Goal: Transaction & Acquisition: Purchase product/service

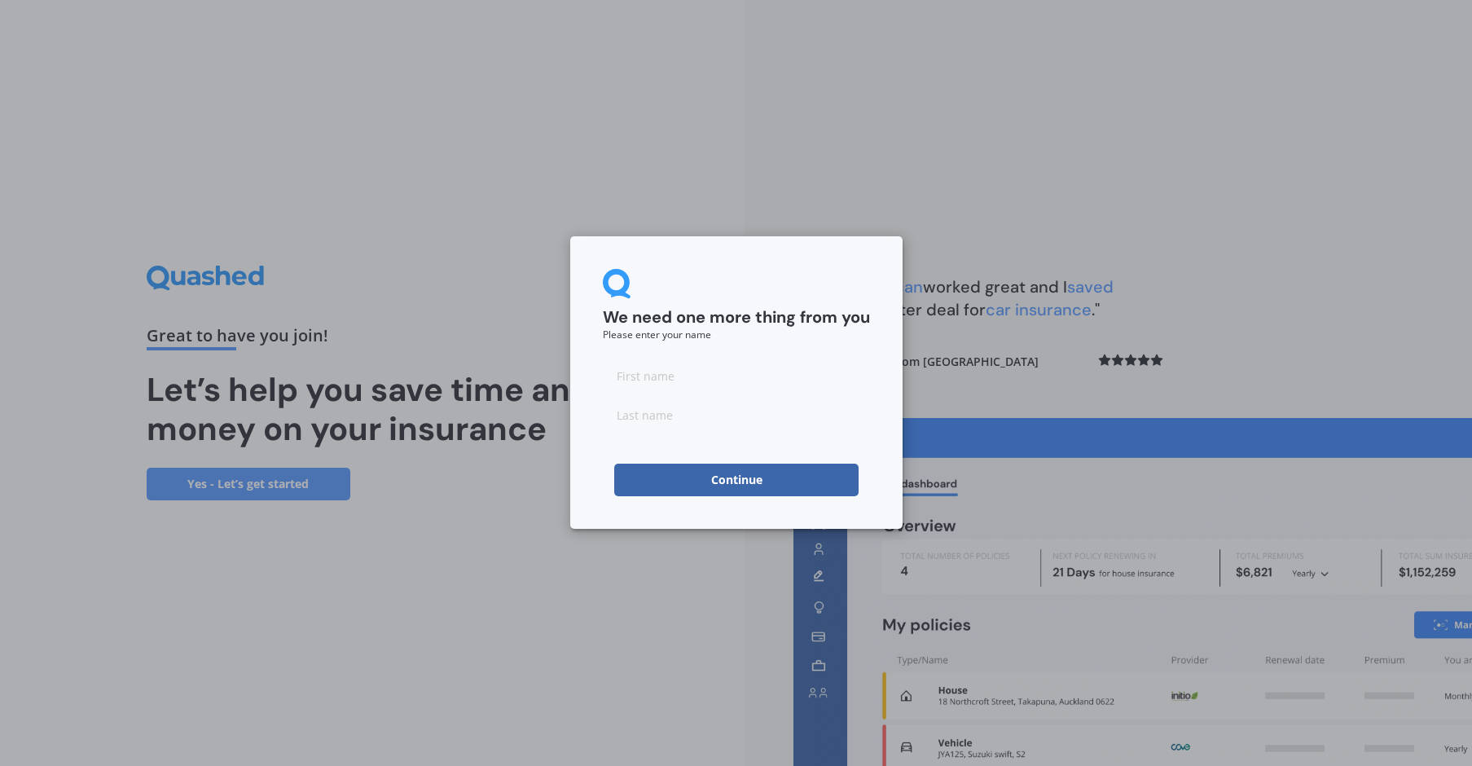
click at [669, 376] on input at bounding box center [736, 375] width 267 height 33
type input "Taro"
click at [654, 415] on input at bounding box center [736, 414] width 267 height 33
type input "Kaji"
click at [747, 478] on button "Continue" at bounding box center [736, 479] width 244 height 33
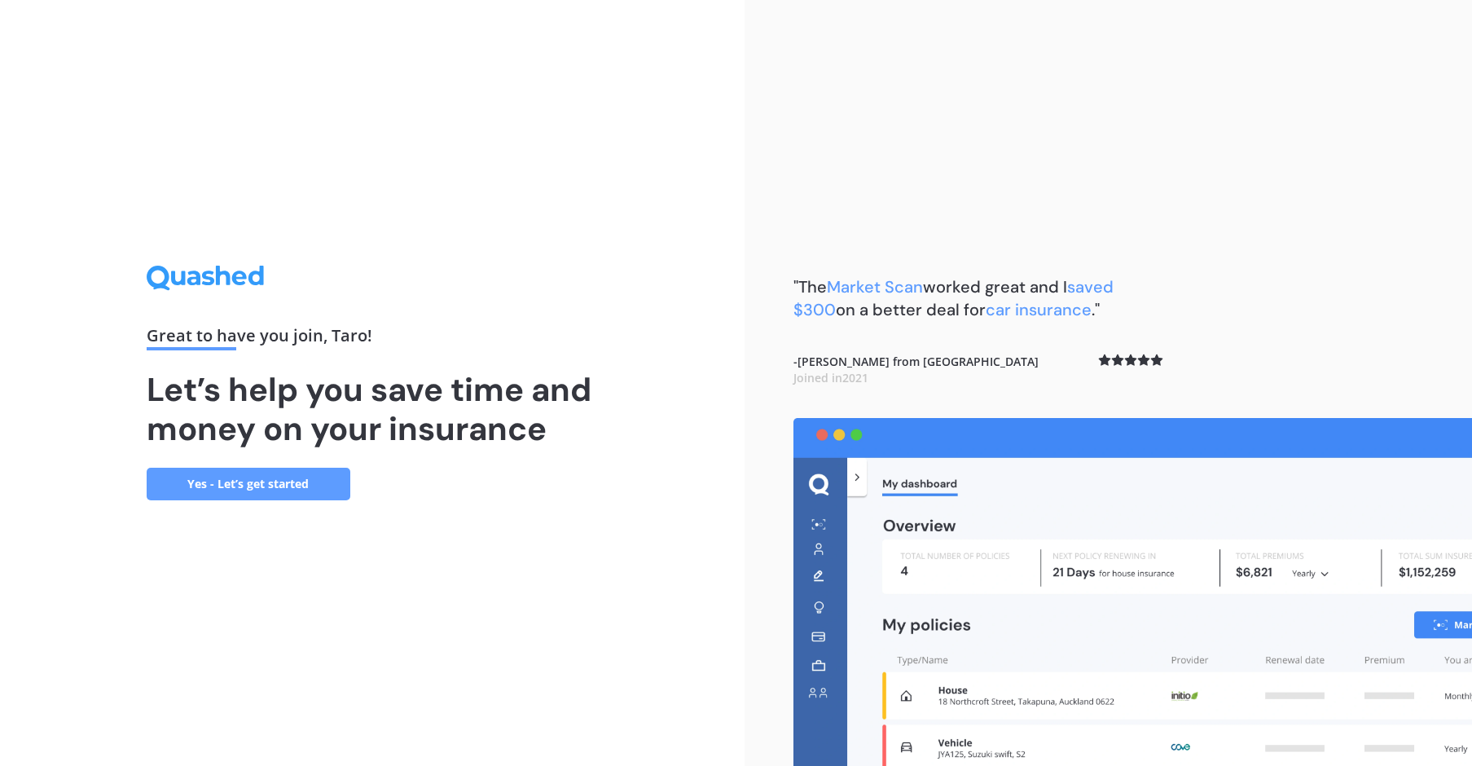
click at [287, 478] on link "Yes - Let’s get started" at bounding box center [249, 484] width 204 height 33
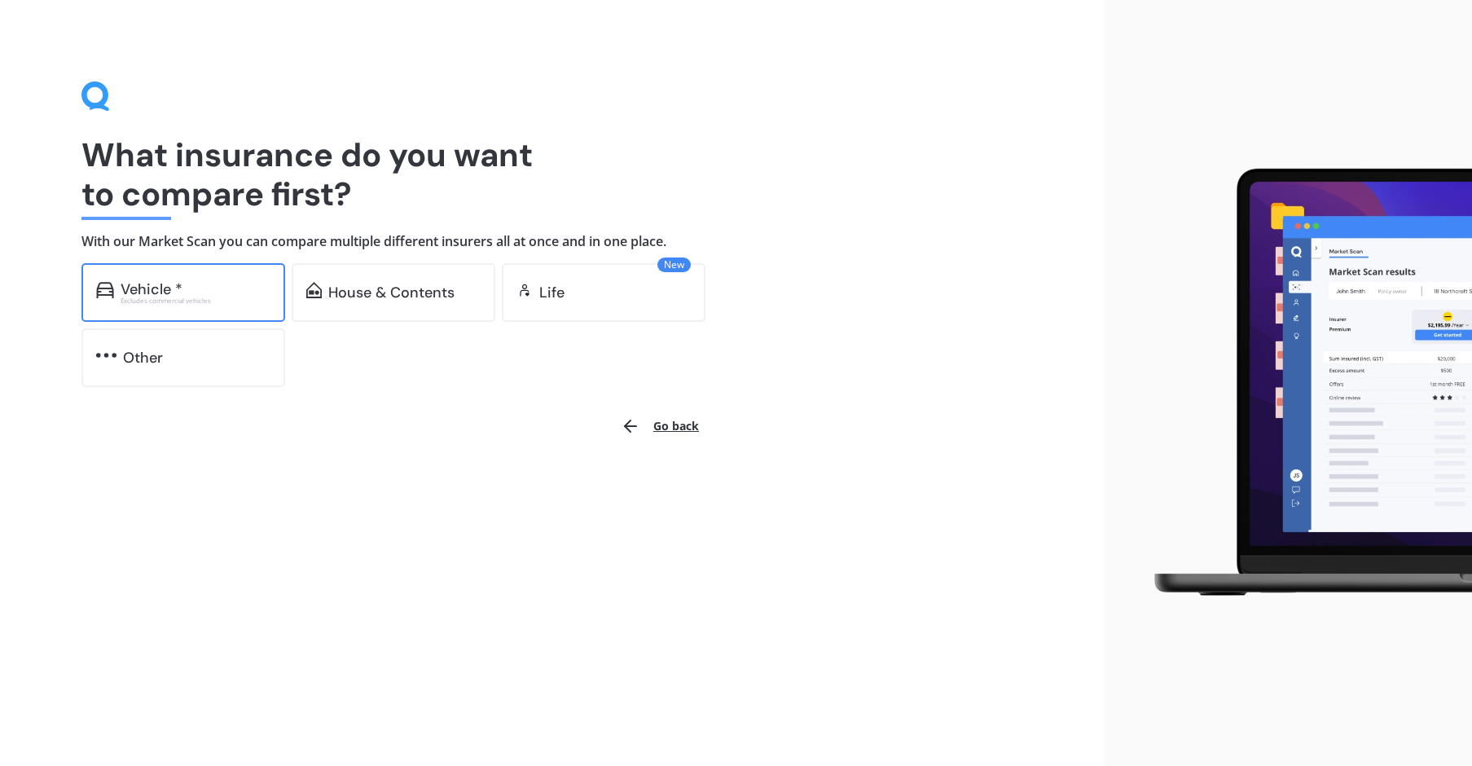
click at [184, 282] on div "Vehicle *" at bounding box center [196, 289] width 150 height 16
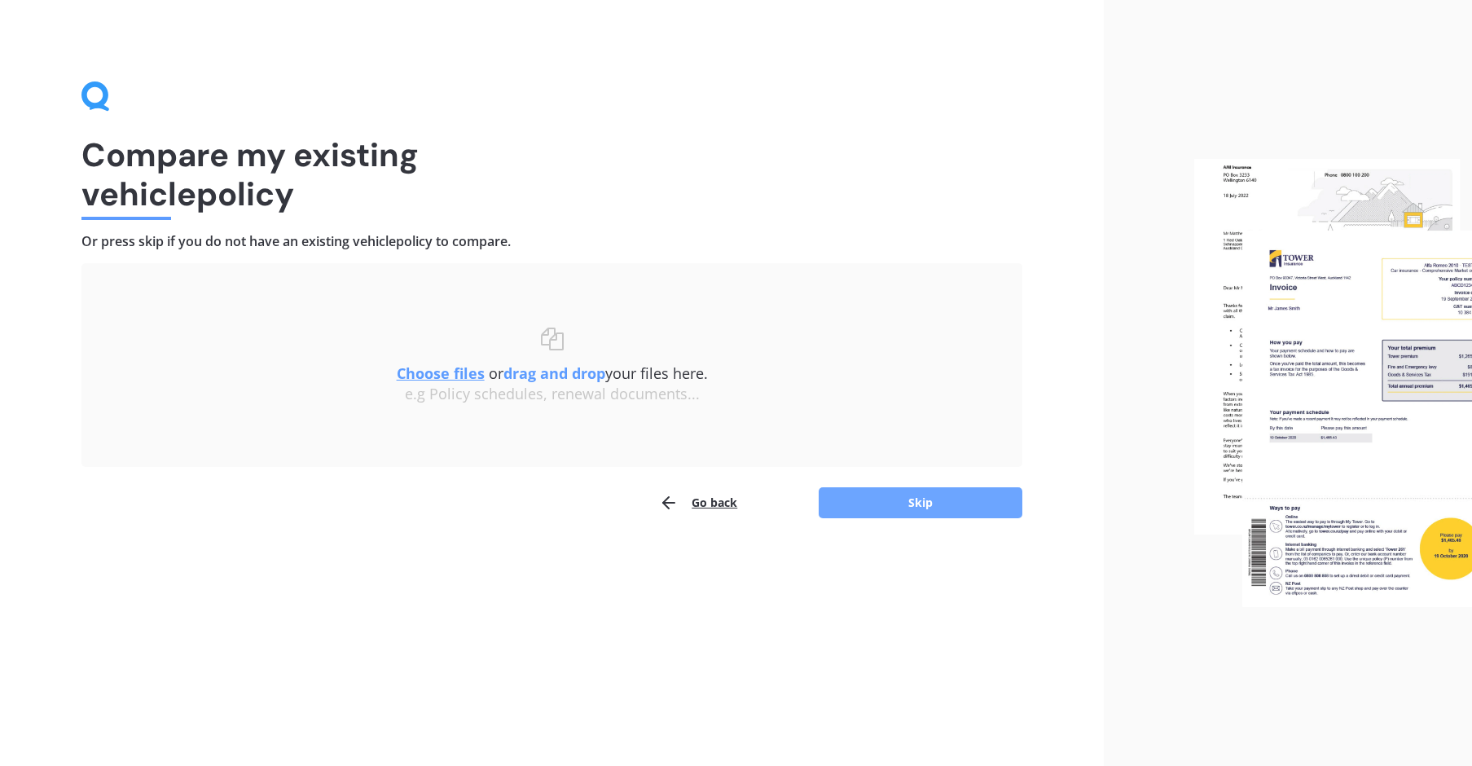
click at [911, 498] on button "Skip" at bounding box center [921, 502] width 204 height 31
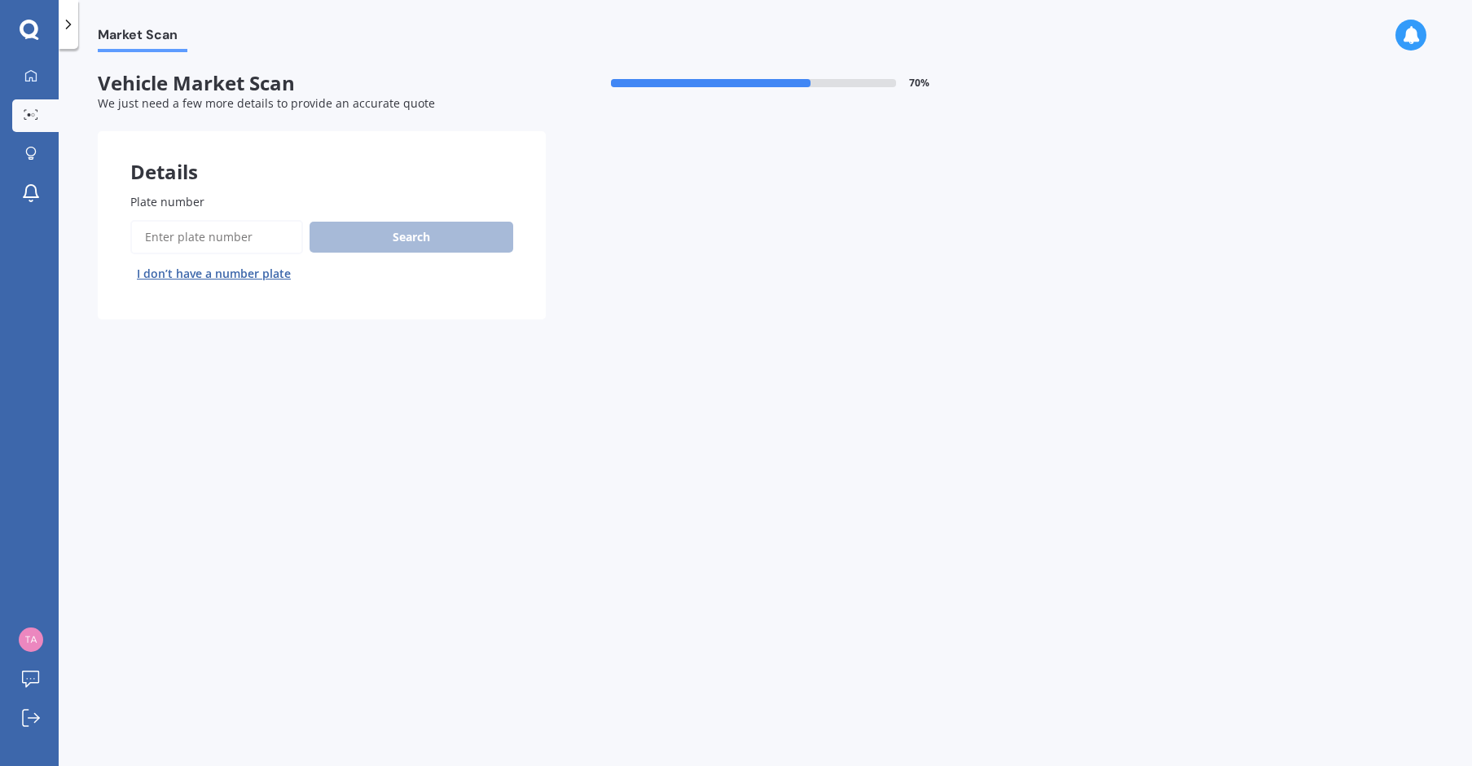
click at [250, 234] on input "Plate number" at bounding box center [216, 237] width 173 height 34
type input "QJK179"
click at [429, 234] on button "Search" at bounding box center [412, 237] width 204 height 31
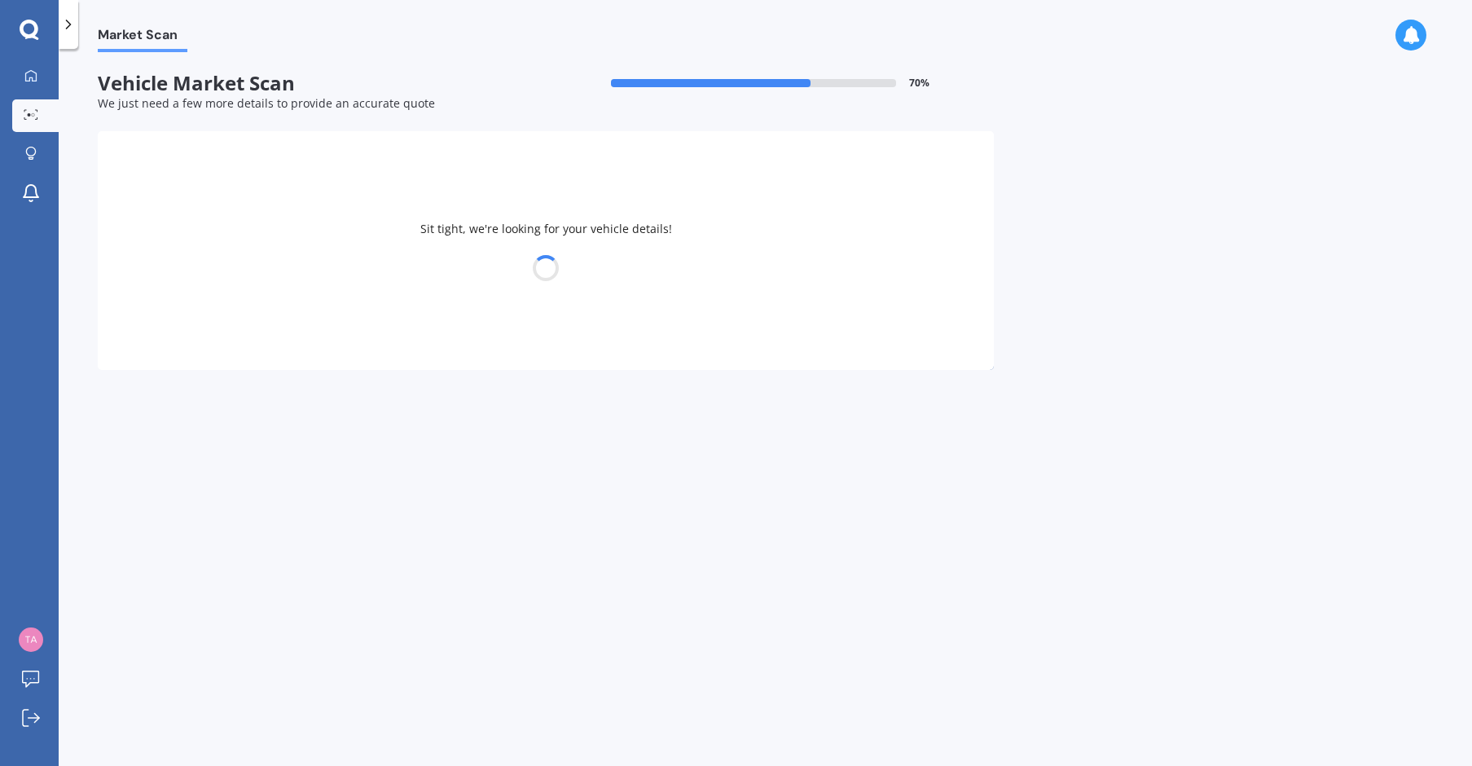
select select "NISSAN"
select select "X-TRAIL"
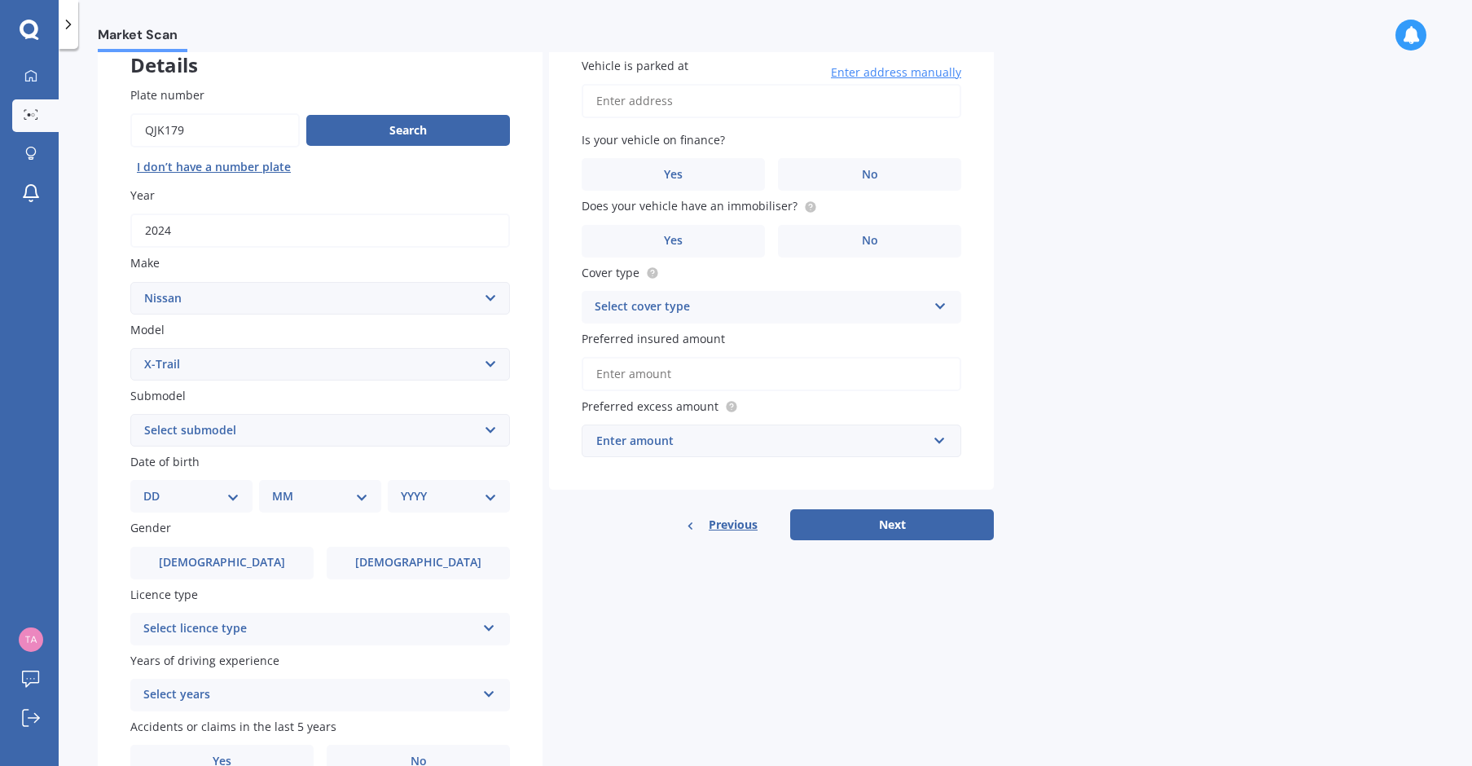
scroll to position [108, 0]
select select "TI-L2.5P4WD/CVT"
select select "21"
select select "02"
select select "1974"
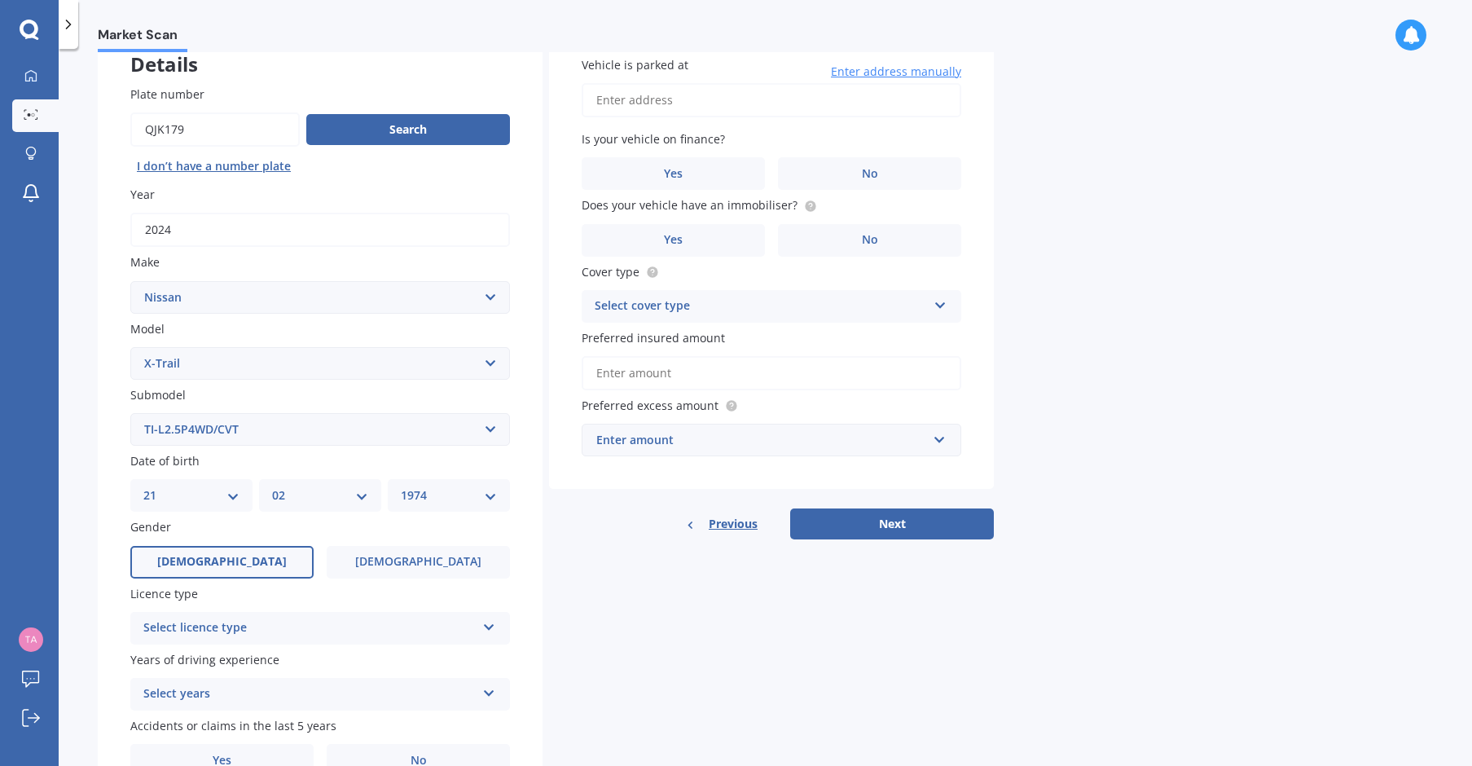
click at [238, 561] on label "[DEMOGRAPHIC_DATA]" at bounding box center [221, 562] width 183 height 33
click at [0, 0] on input "[DEMOGRAPHIC_DATA]" at bounding box center [0, 0] width 0 height 0
click at [489, 621] on icon at bounding box center [489, 623] width 14 height 11
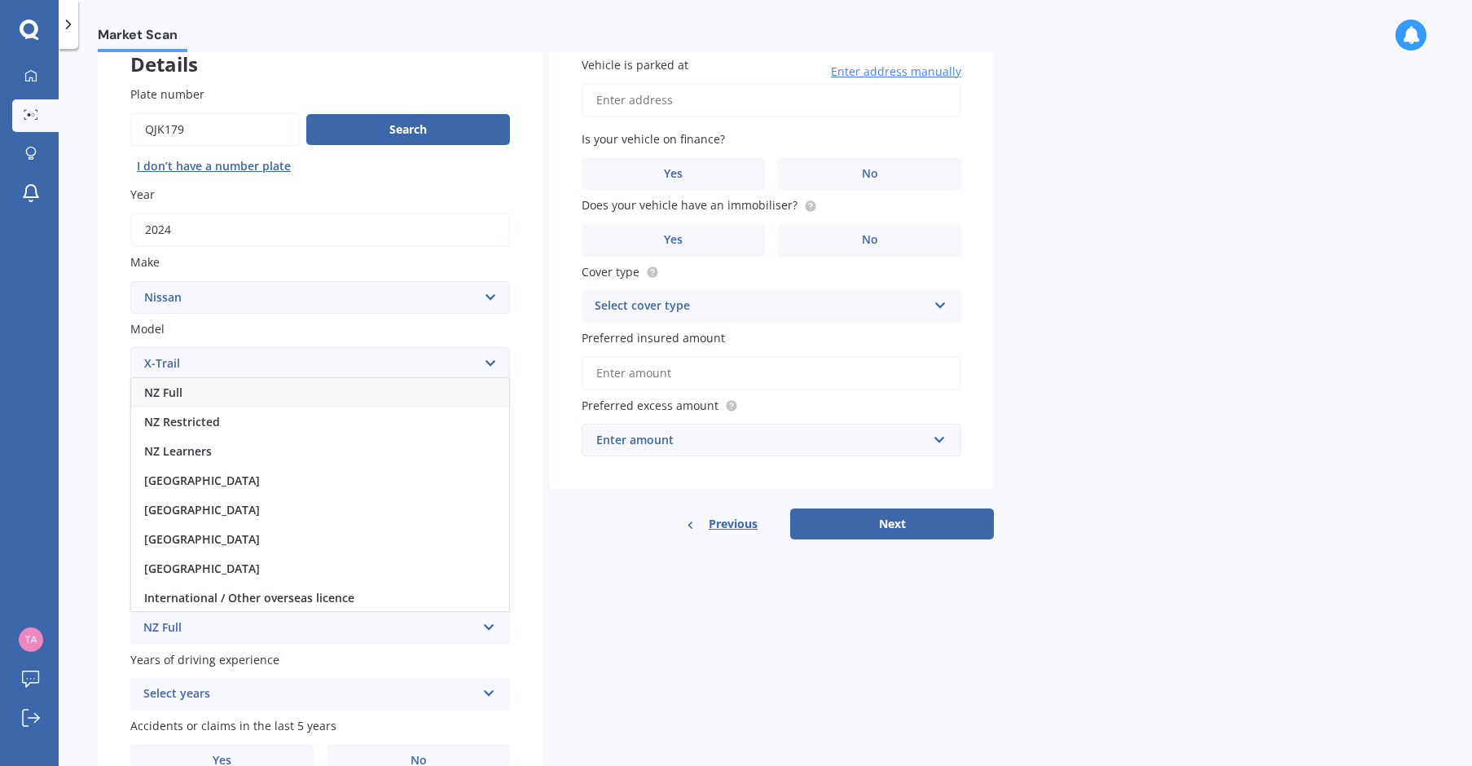
click at [336, 380] on div "NZ Full" at bounding box center [320, 392] width 378 height 29
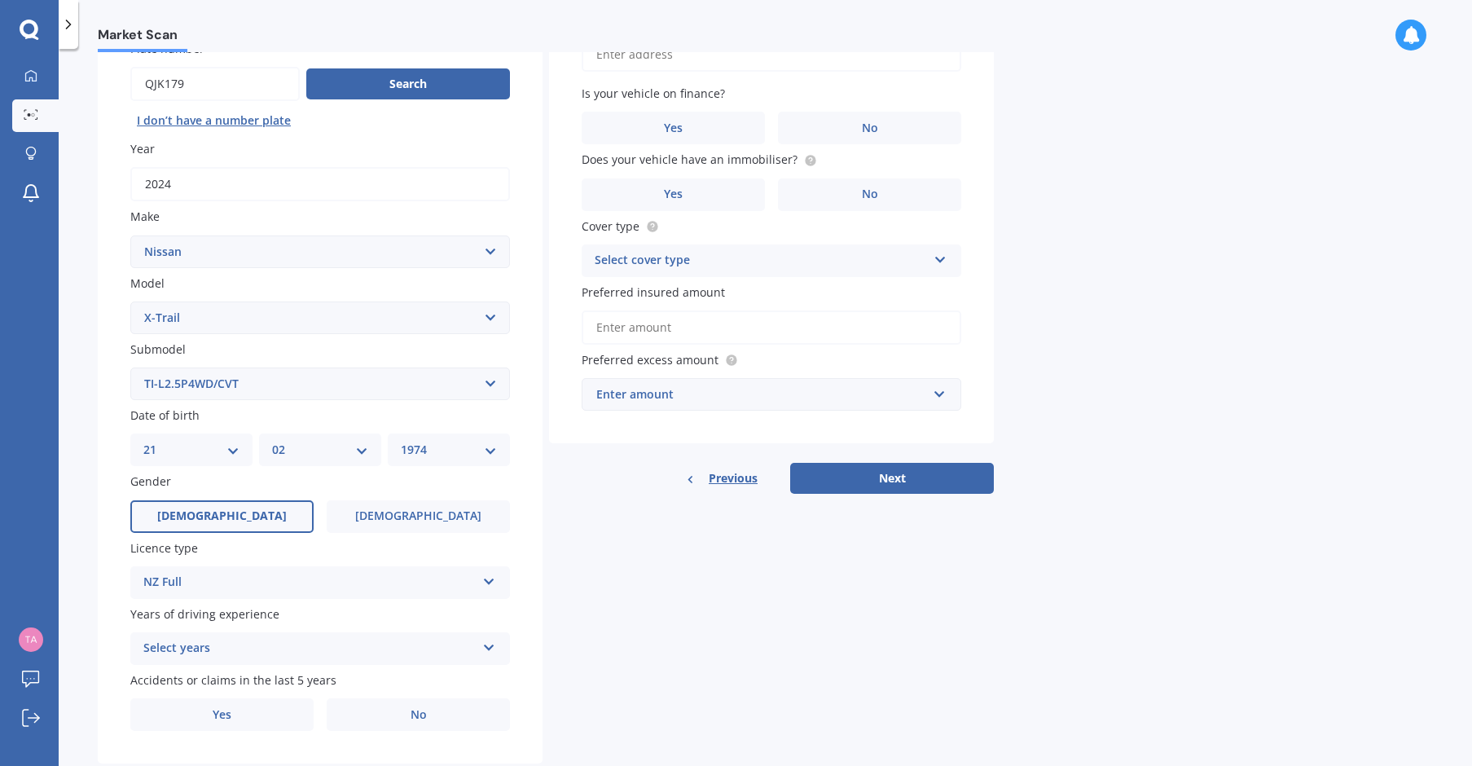
scroll to position [187, 0]
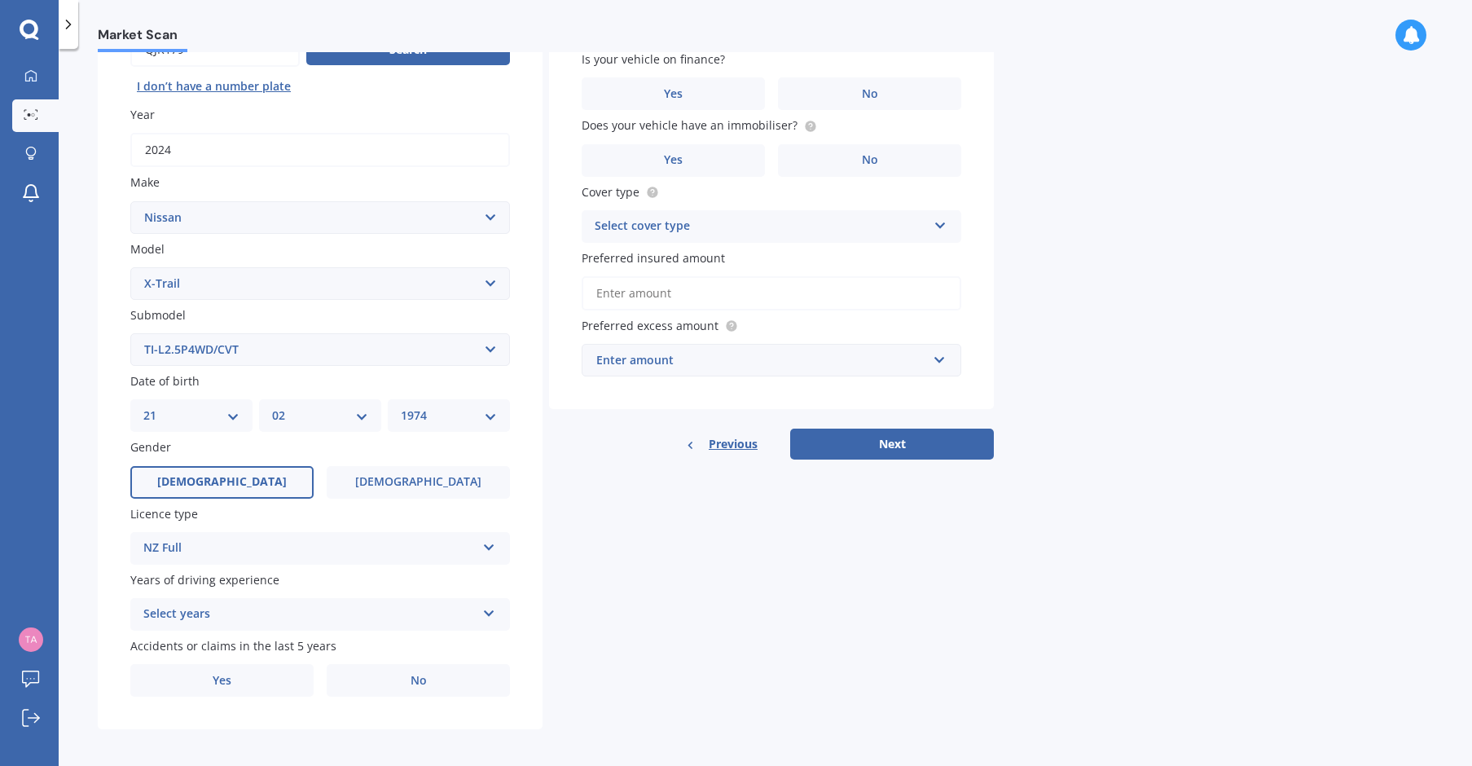
click at [488, 608] on icon at bounding box center [489, 609] width 14 height 11
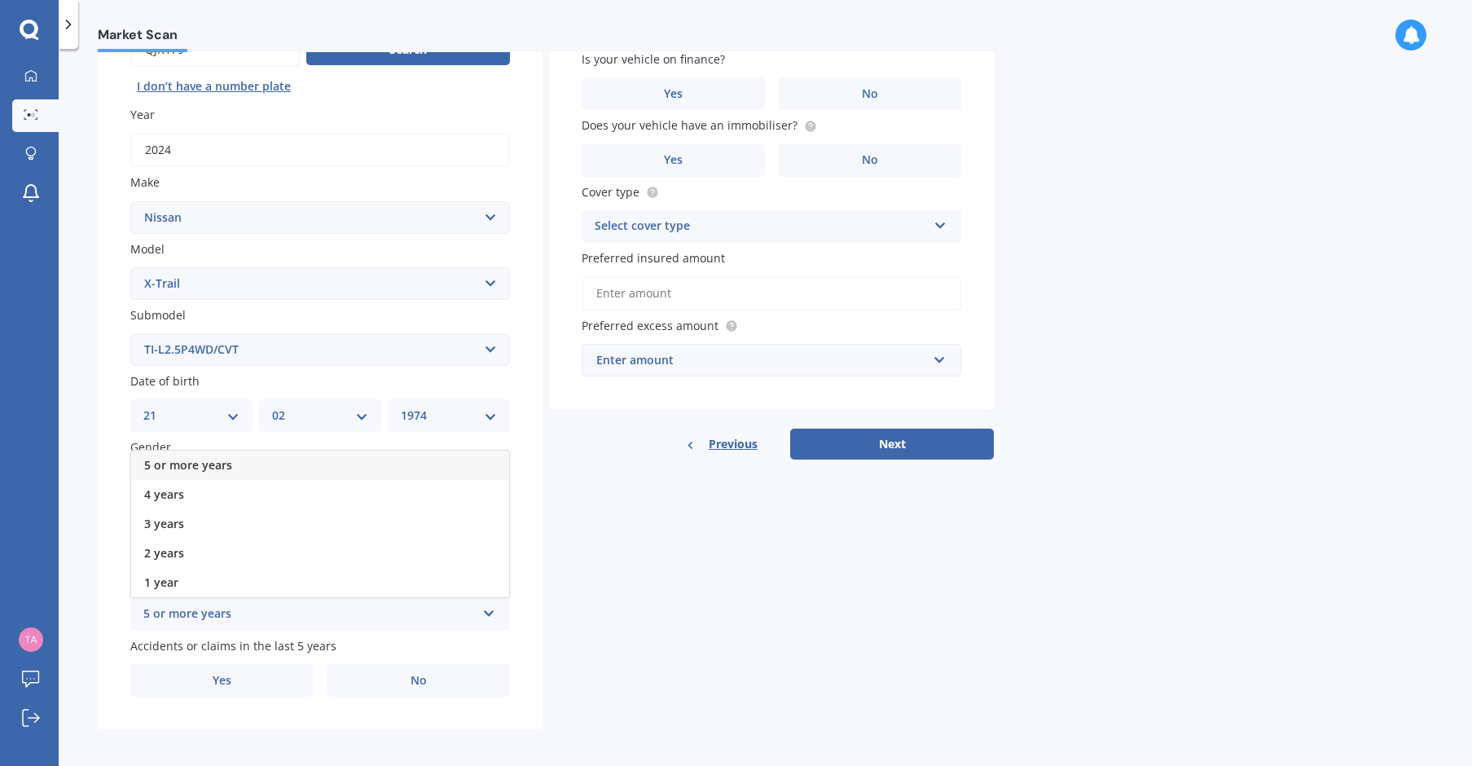
click at [299, 459] on div "5 or more years" at bounding box center [320, 464] width 378 height 29
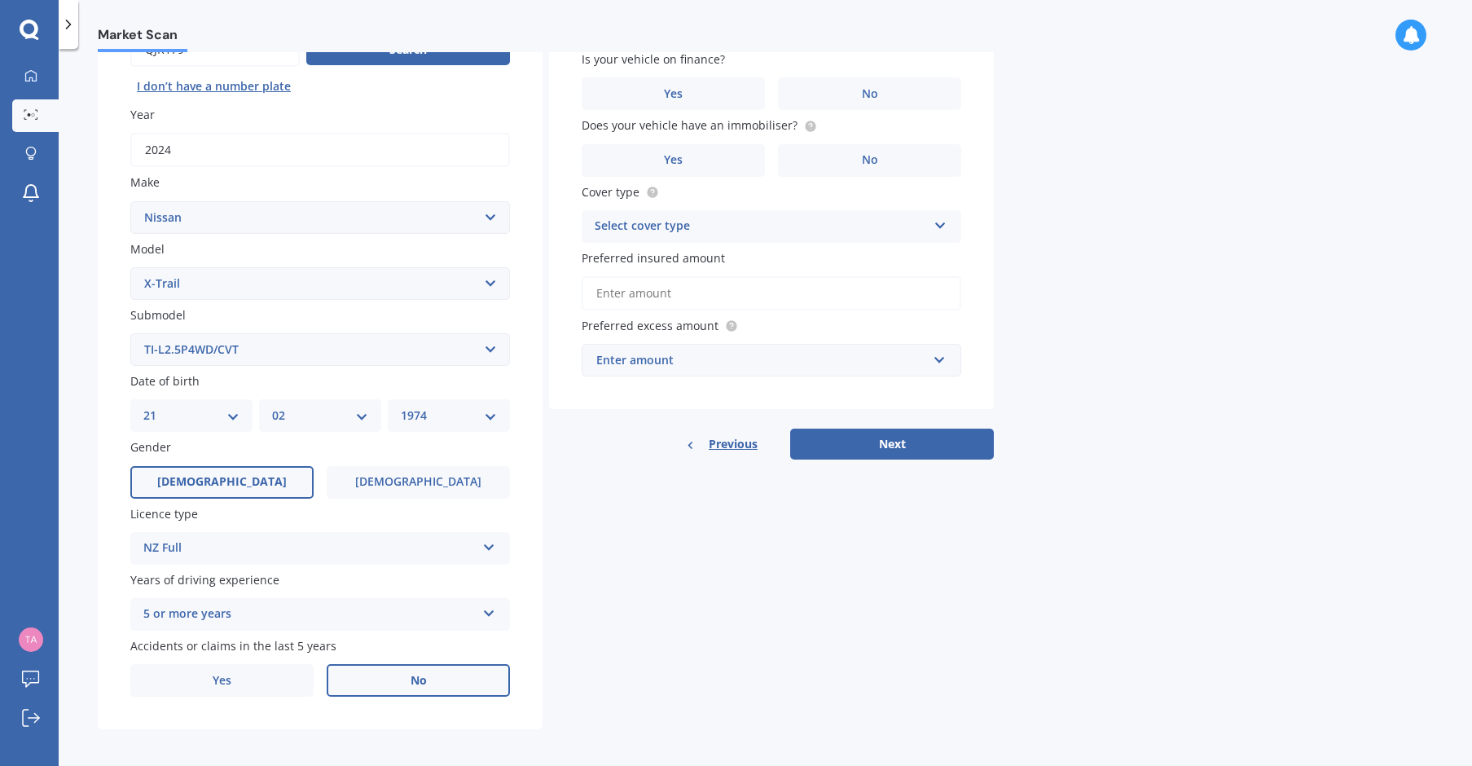
click at [415, 678] on span "No" at bounding box center [419, 681] width 16 height 14
click at [0, 0] on input "No" at bounding box center [0, 0] width 0 height 0
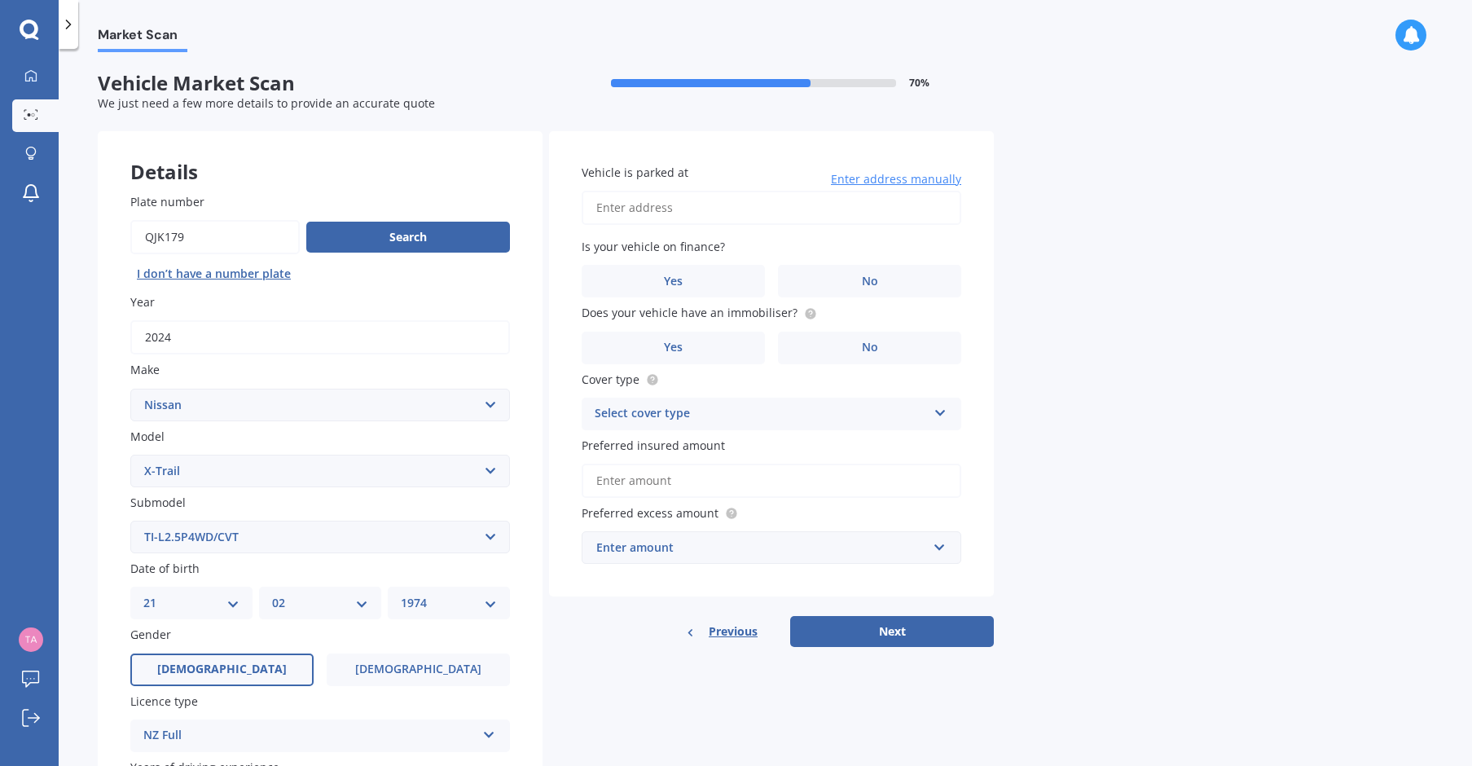
scroll to position [0, 0]
type input "[STREET_ADDRESS] [GEOGRAPHIC_DATA]"
click at [848, 283] on label "No" at bounding box center [869, 281] width 183 height 33
click at [0, 0] on input "No" at bounding box center [0, 0] width 0 height 0
click at [804, 309] on icon at bounding box center [810, 313] width 13 height 13
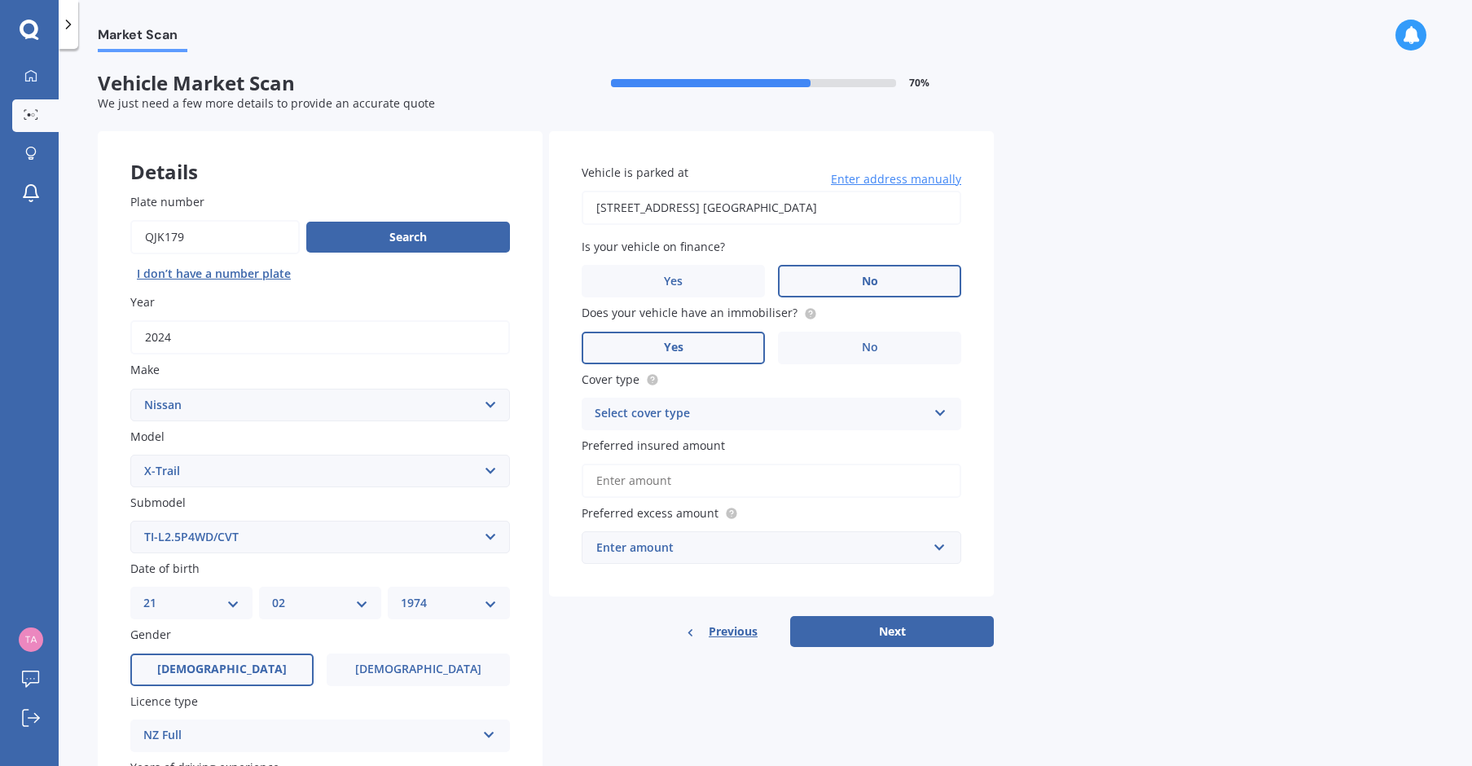
click at [668, 345] on span "Yes" at bounding box center [674, 347] width 20 height 14
click at [0, 0] on input "Yes" at bounding box center [0, 0] width 0 height 0
click at [941, 407] on icon at bounding box center [940, 409] width 14 height 11
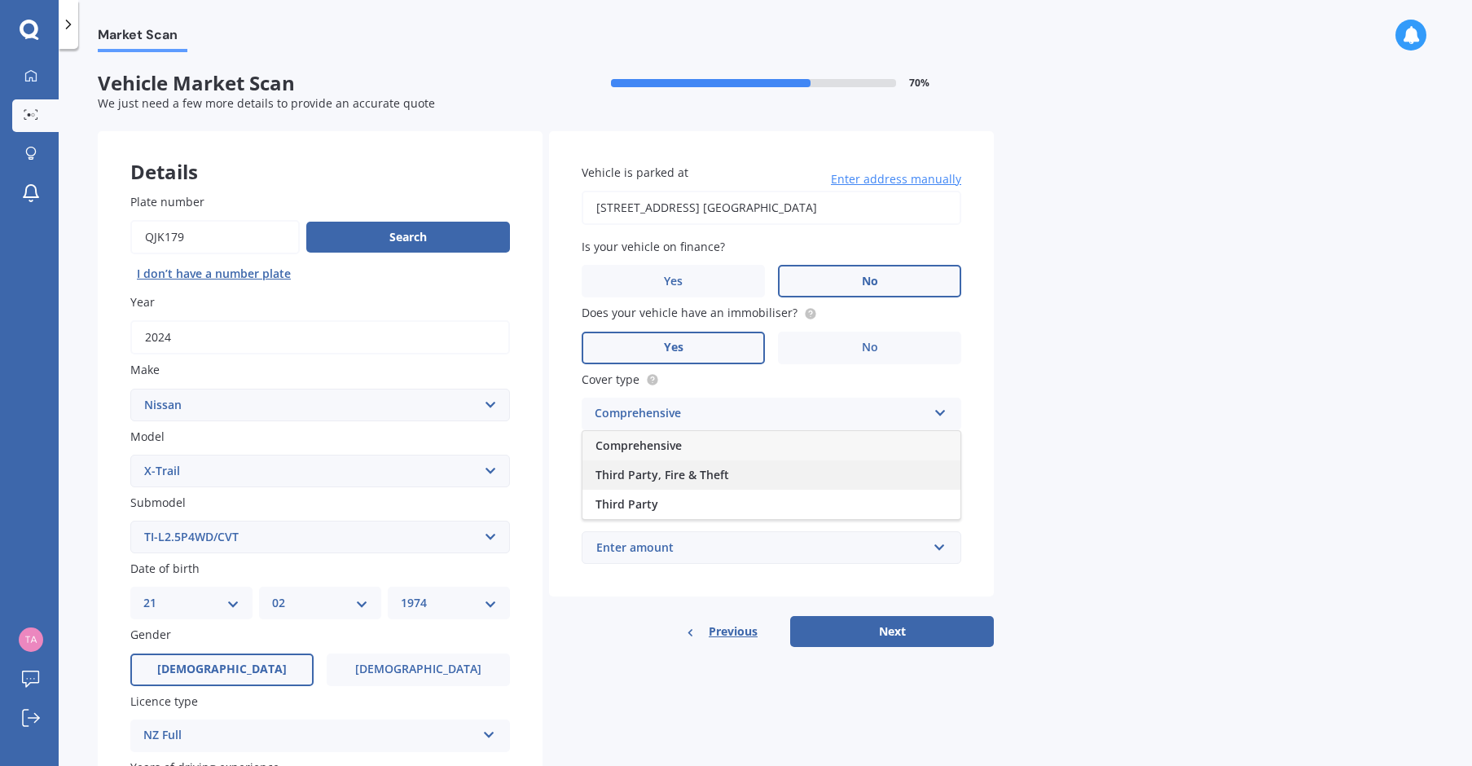
click at [801, 470] on div "Third Party, Fire & Theft" at bounding box center [771, 474] width 378 height 29
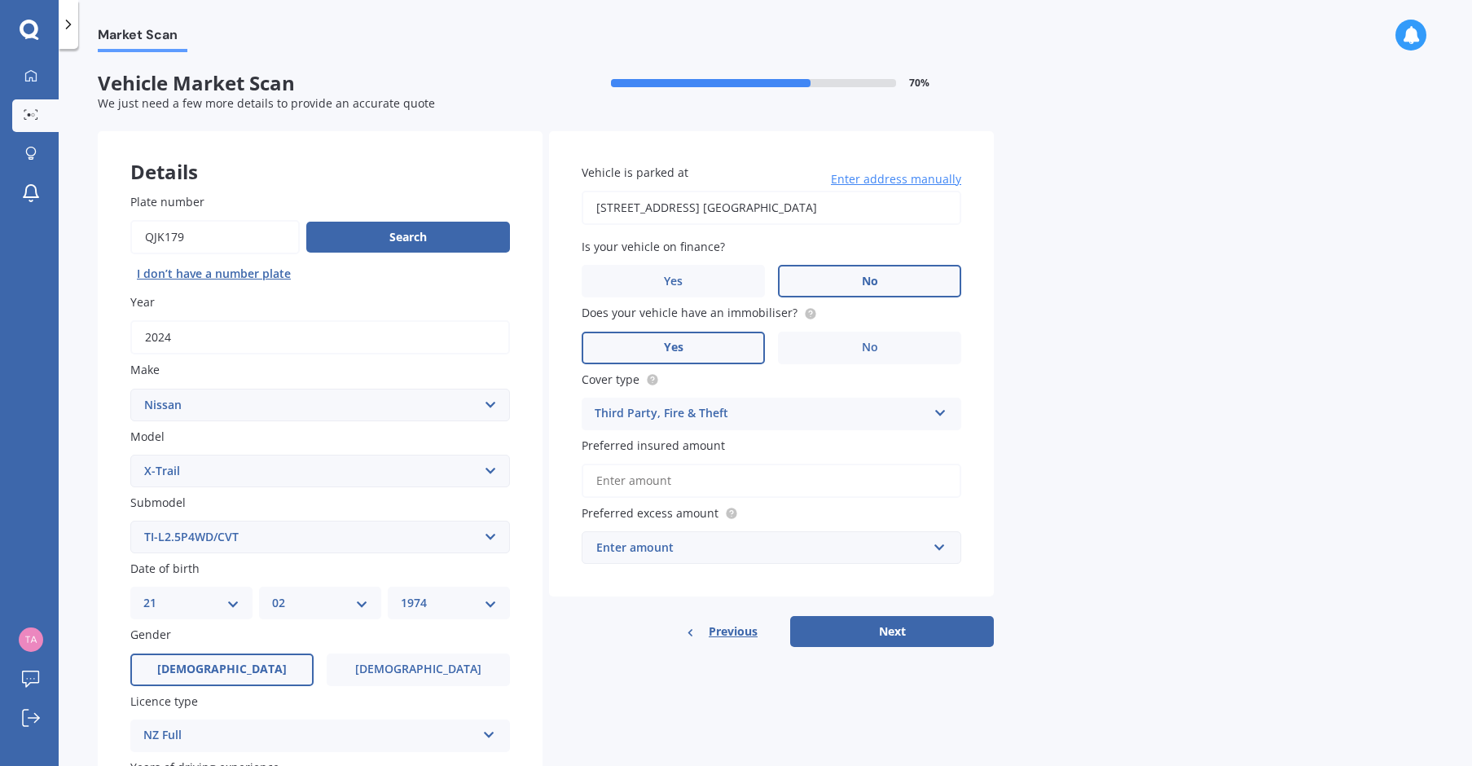
click at [921, 477] on input "Preferred insured amount" at bounding box center [772, 480] width 380 height 34
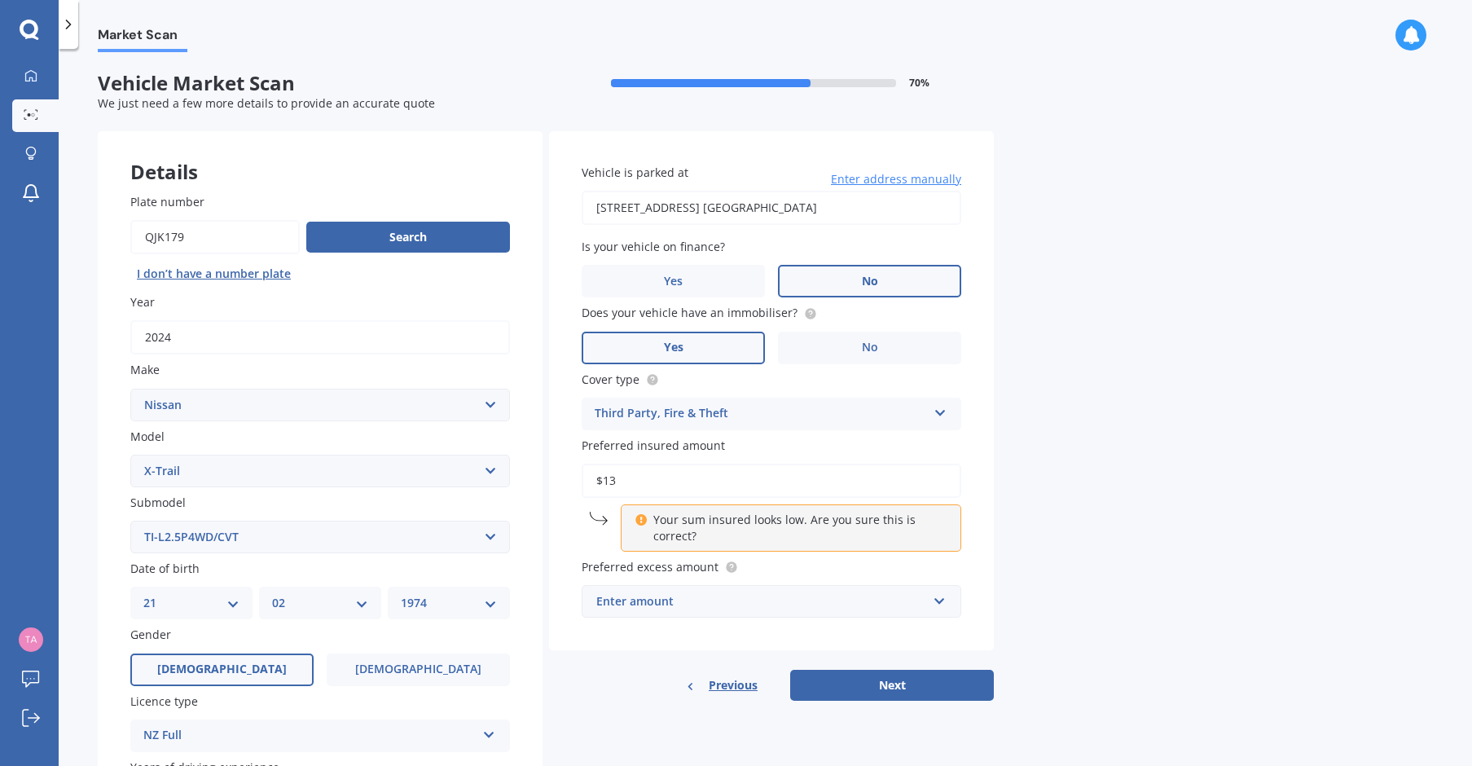
type input "$1"
type input "$48,880"
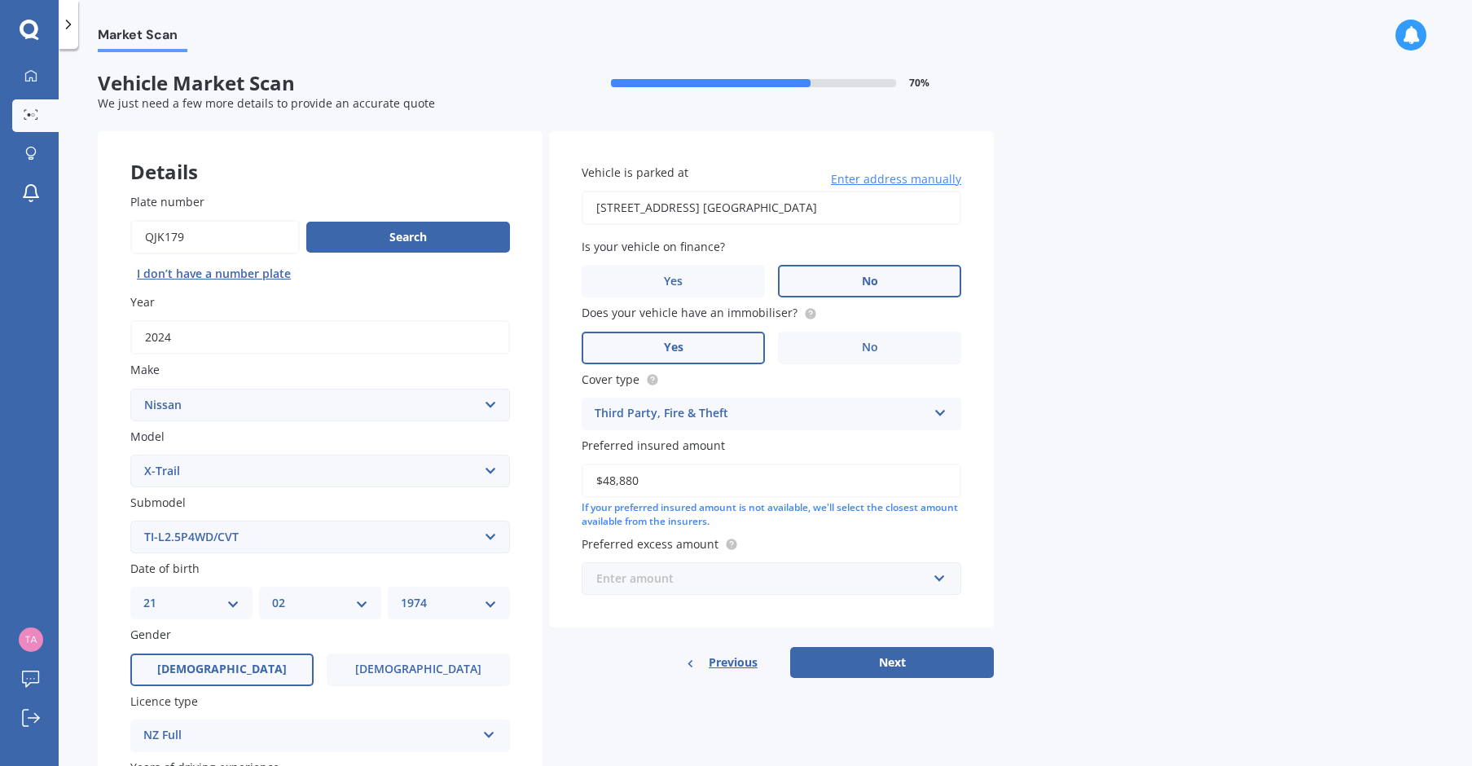
click at [938, 576] on input "text" at bounding box center [765, 578] width 365 height 31
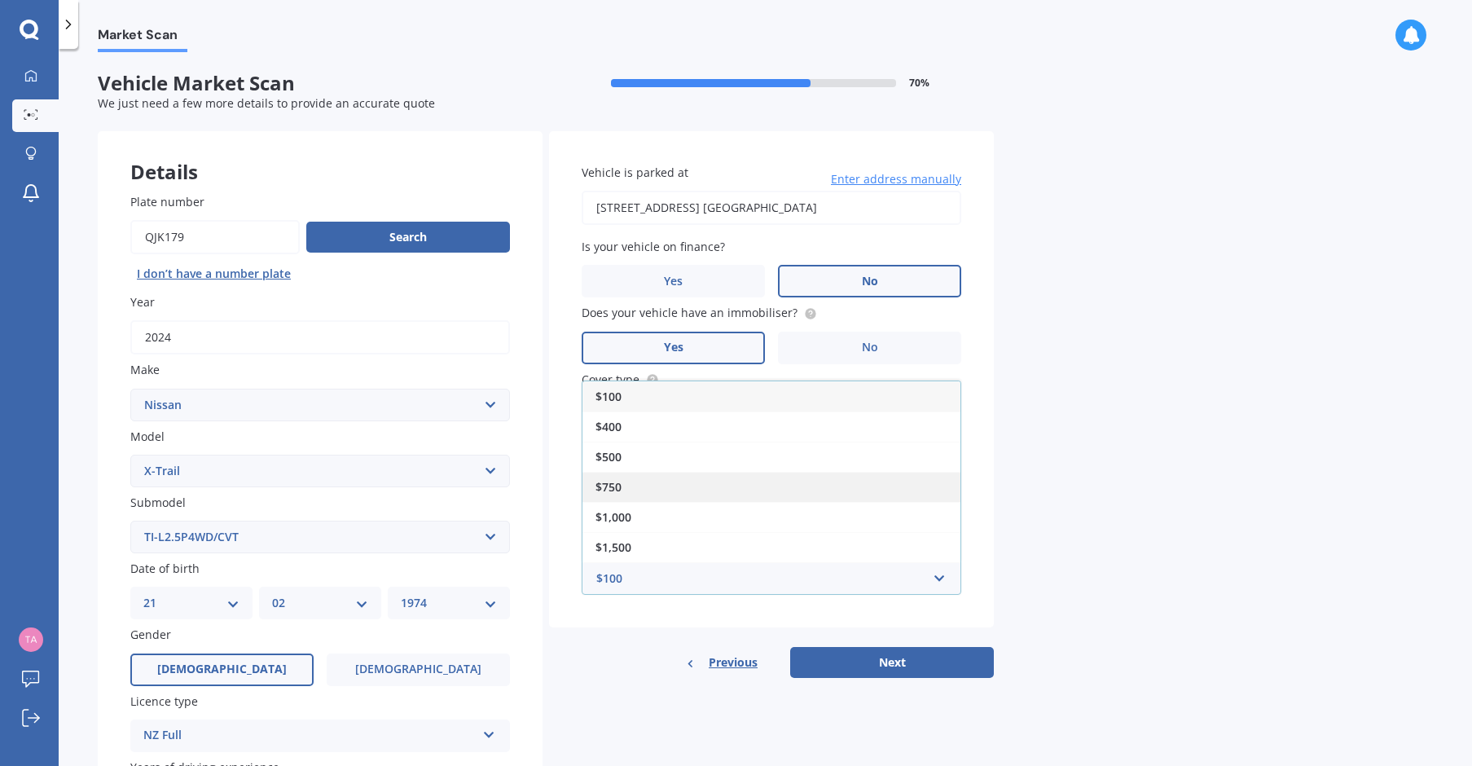
click at [734, 478] on div "$750" at bounding box center [771, 487] width 378 height 30
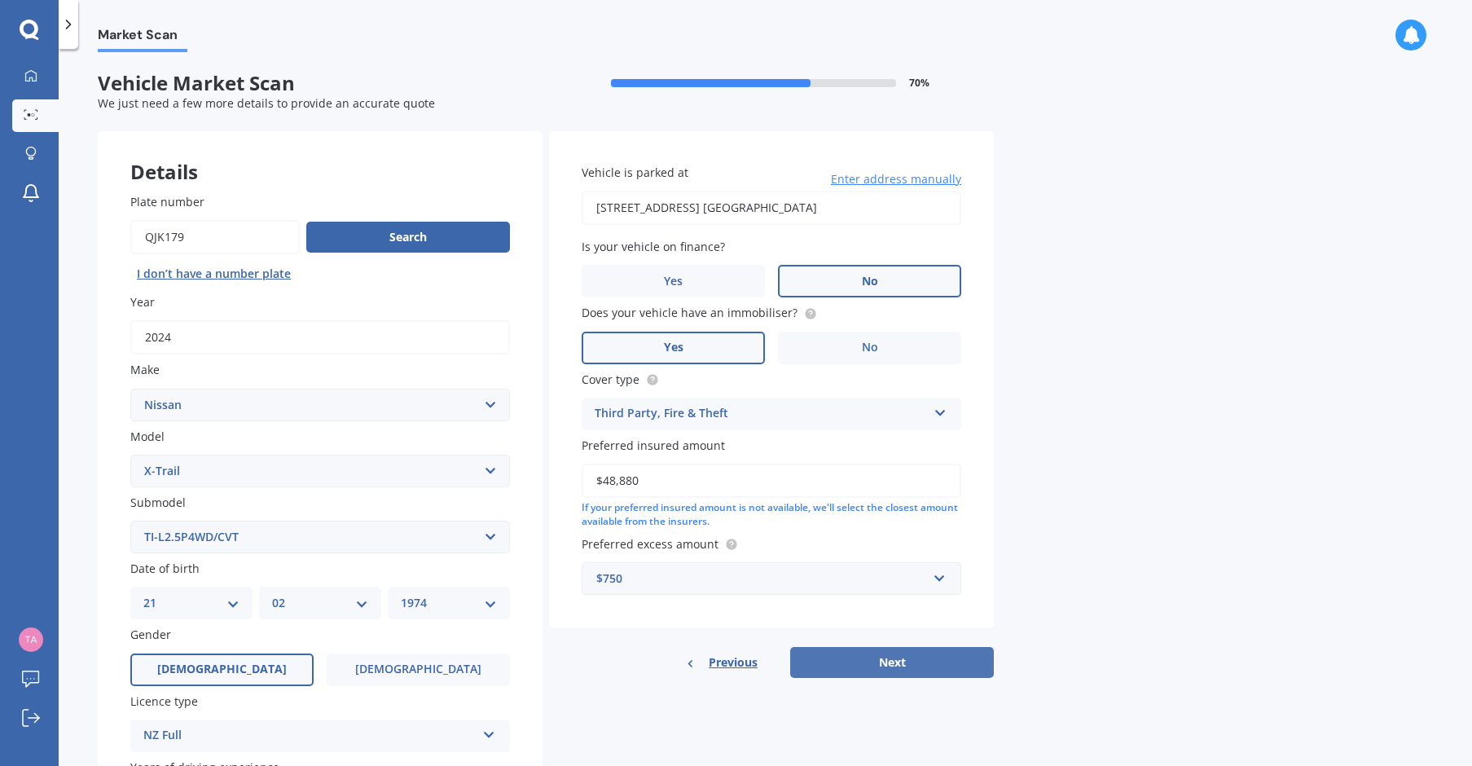
click at [886, 654] on button "Next" at bounding box center [892, 662] width 204 height 31
select select "21"
select select "02"
select select "1974"
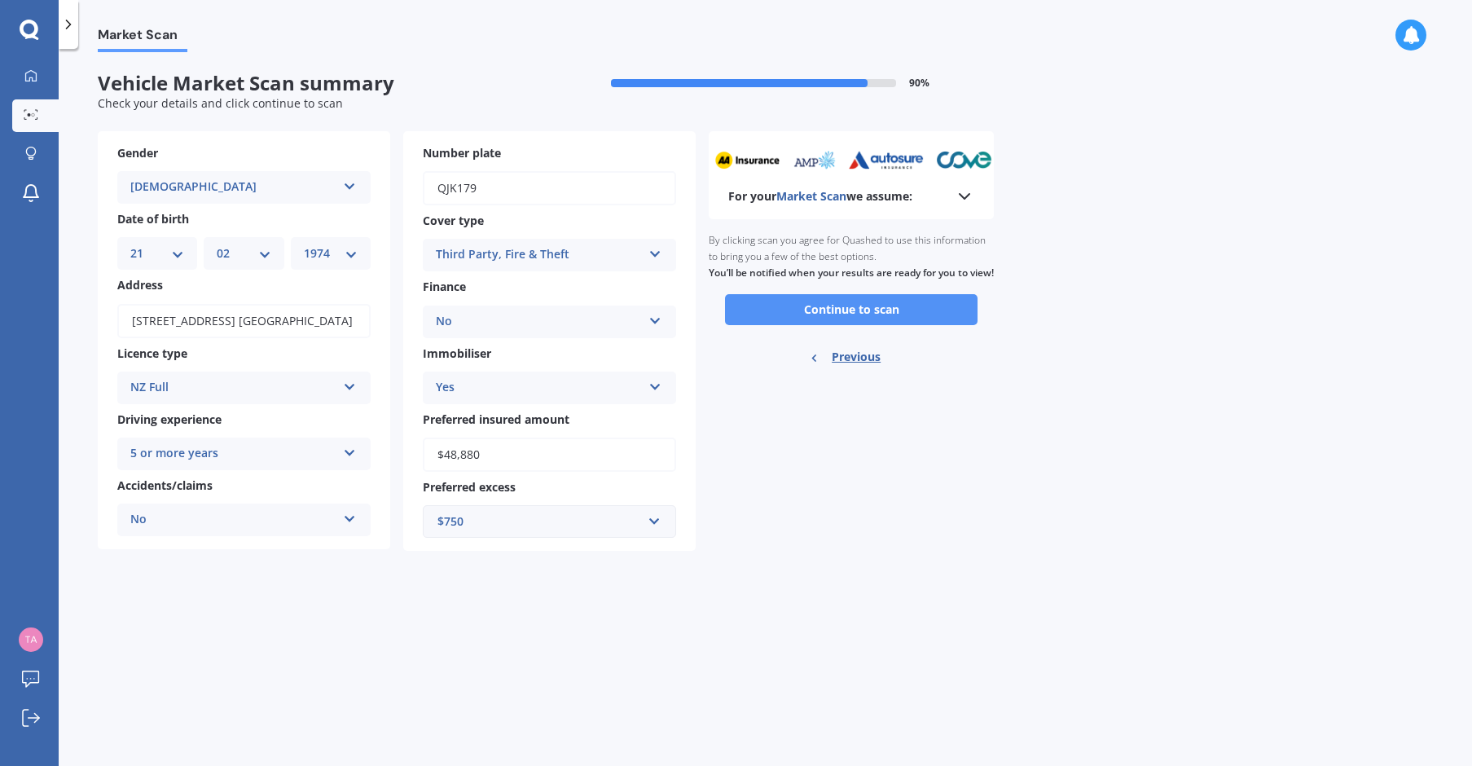
click at [860, 319] on button "Continue to scan" at bounding box center [851, 309] width 253 height 31
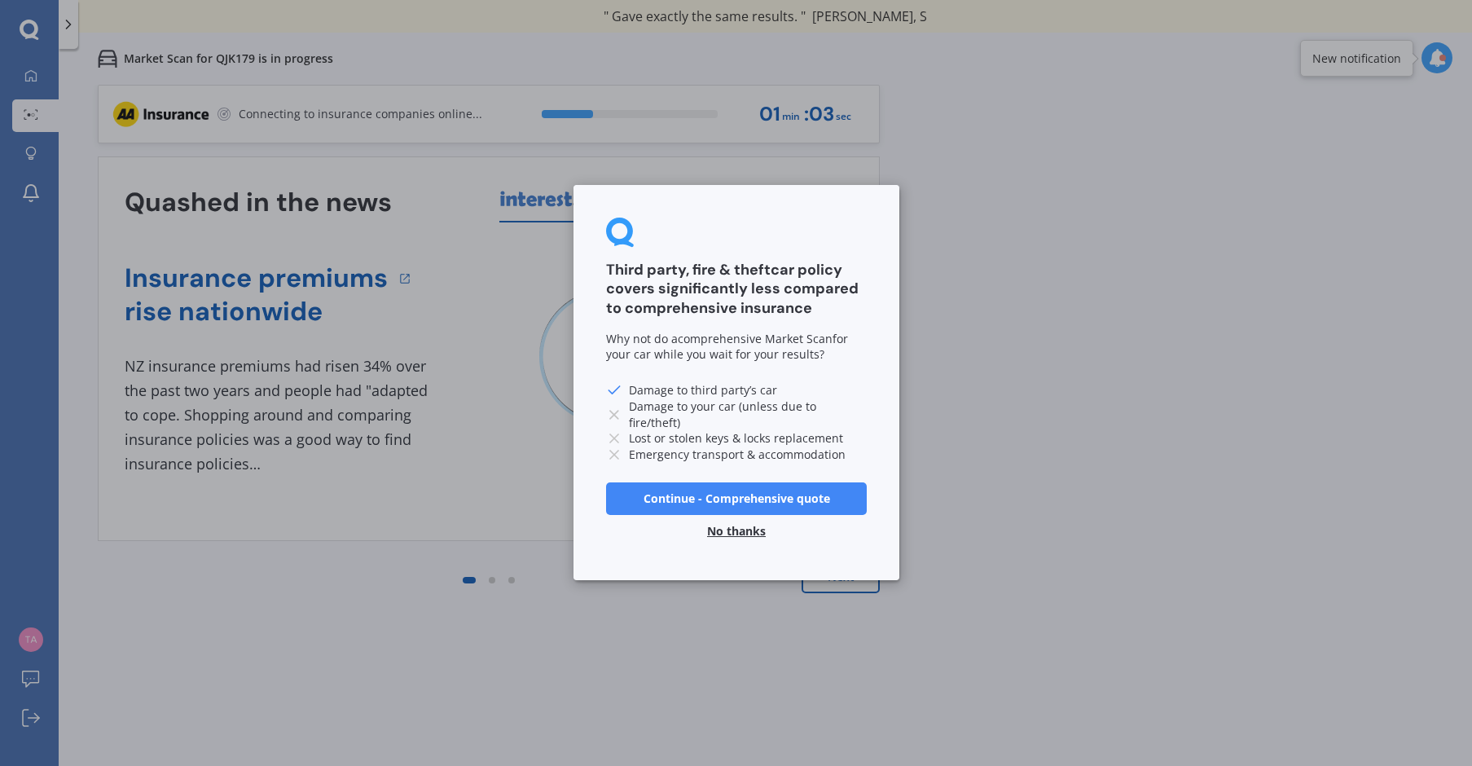
click at [761, 499] on button "Continue - Comprehensive quote" at bounding box center [736, 498] width 261 height 33
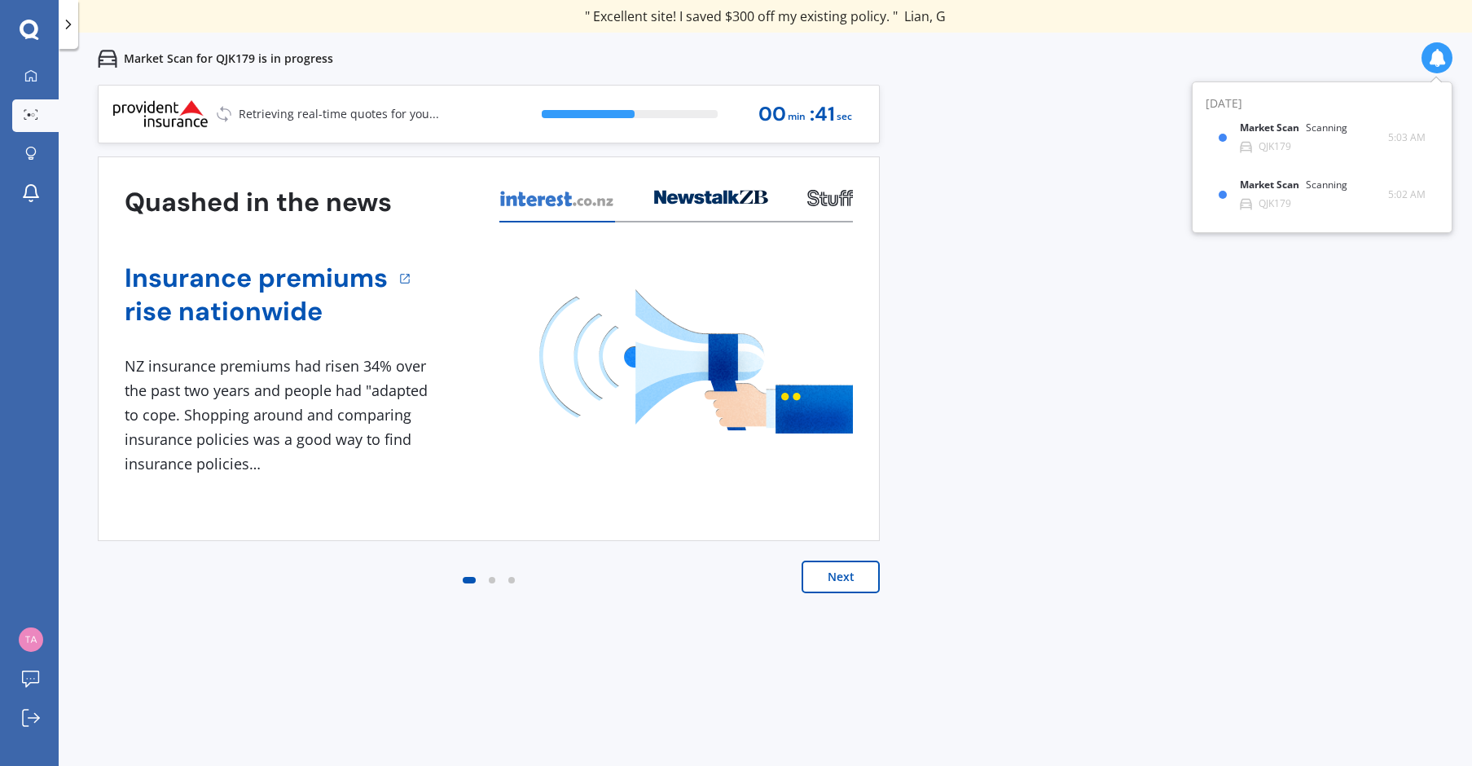
click at [835, 572] on button "Next" at bounding box center [841, 576] width 78 height 33
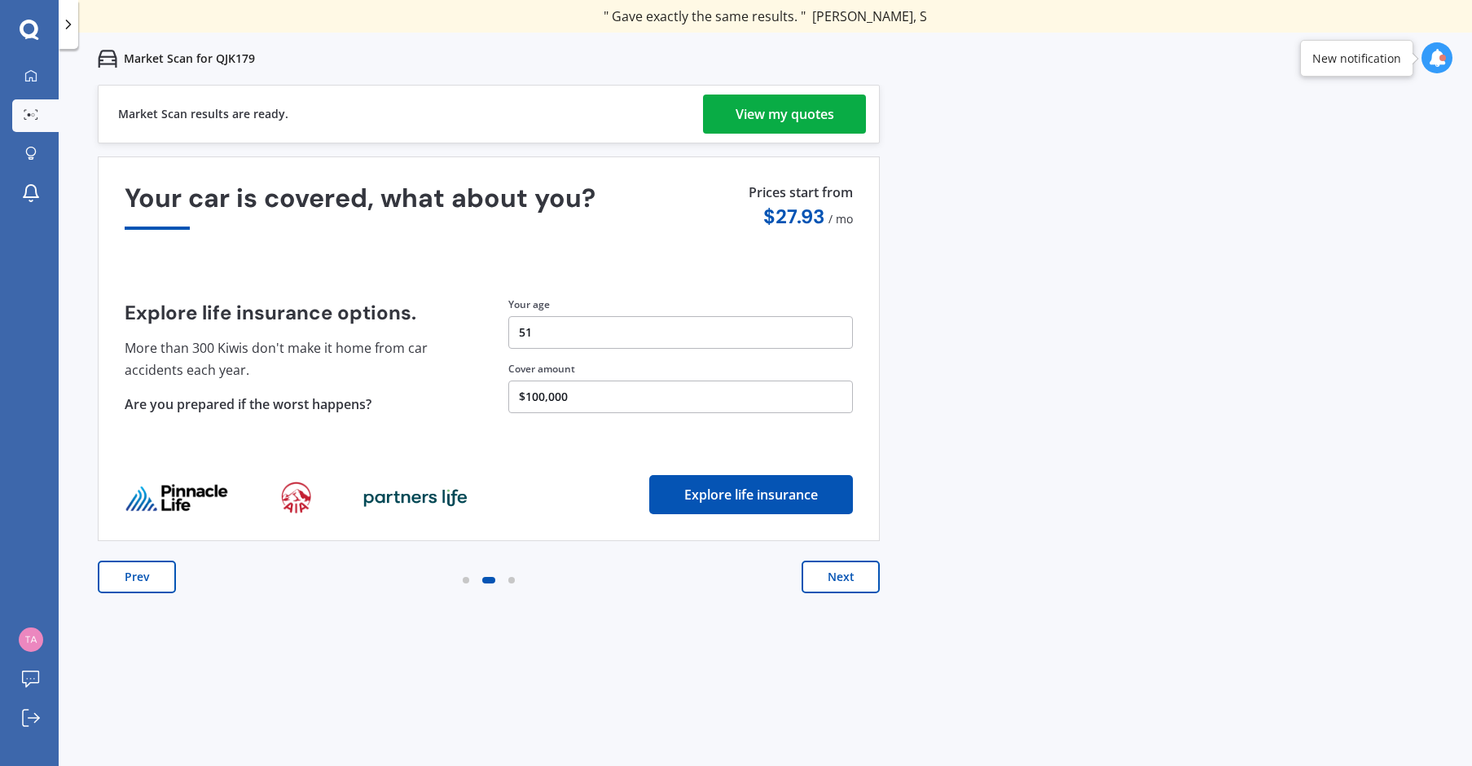
click at [806, 111] on div "View my quotes" at bounding box center [785, 113] width 99 height 39
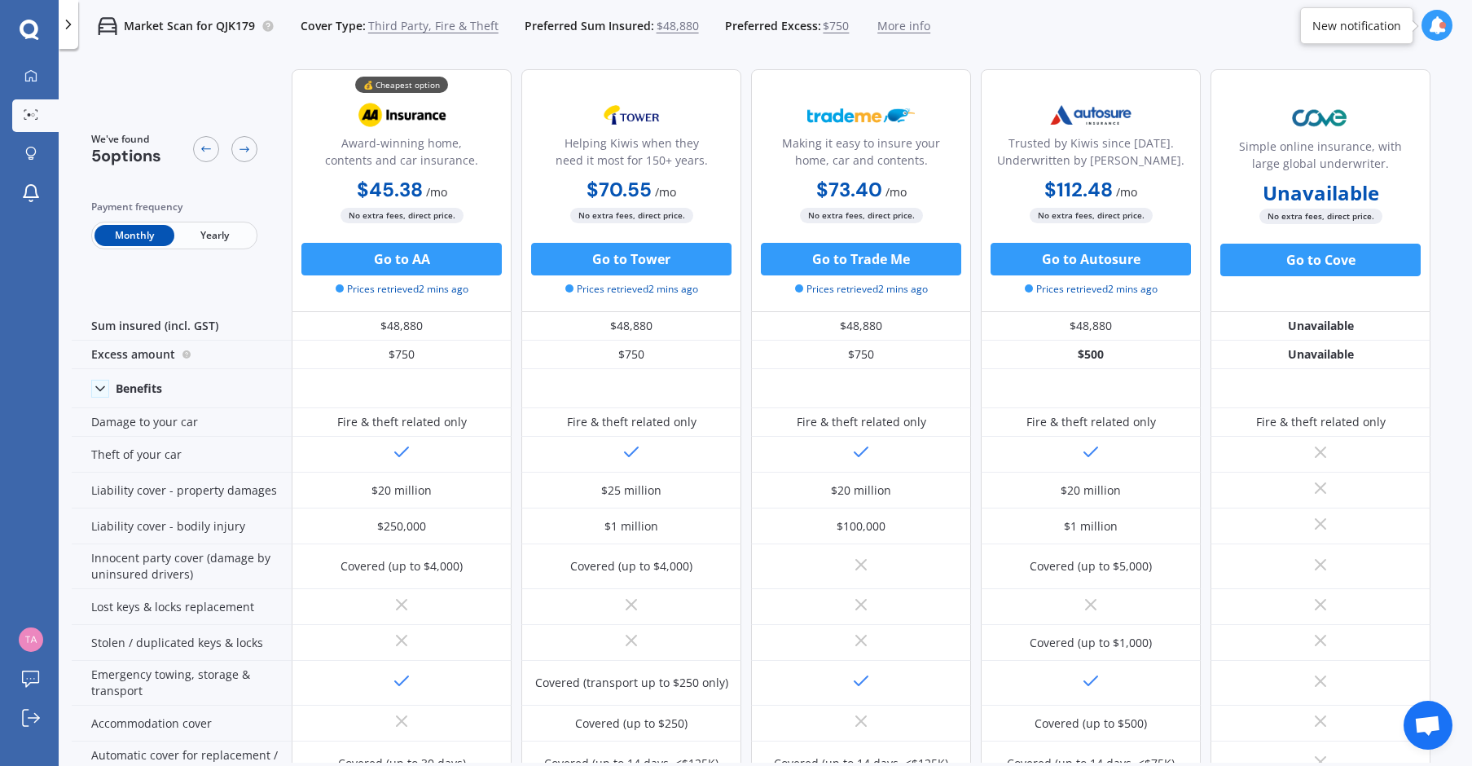
click at [215, 234] on span "Yearly" at bounding box center [214, 235] width 80 height 21
click at [388, 25] on span "Third Party, Fire & Theft" at bounding box center [433, 26] width 130 height 16
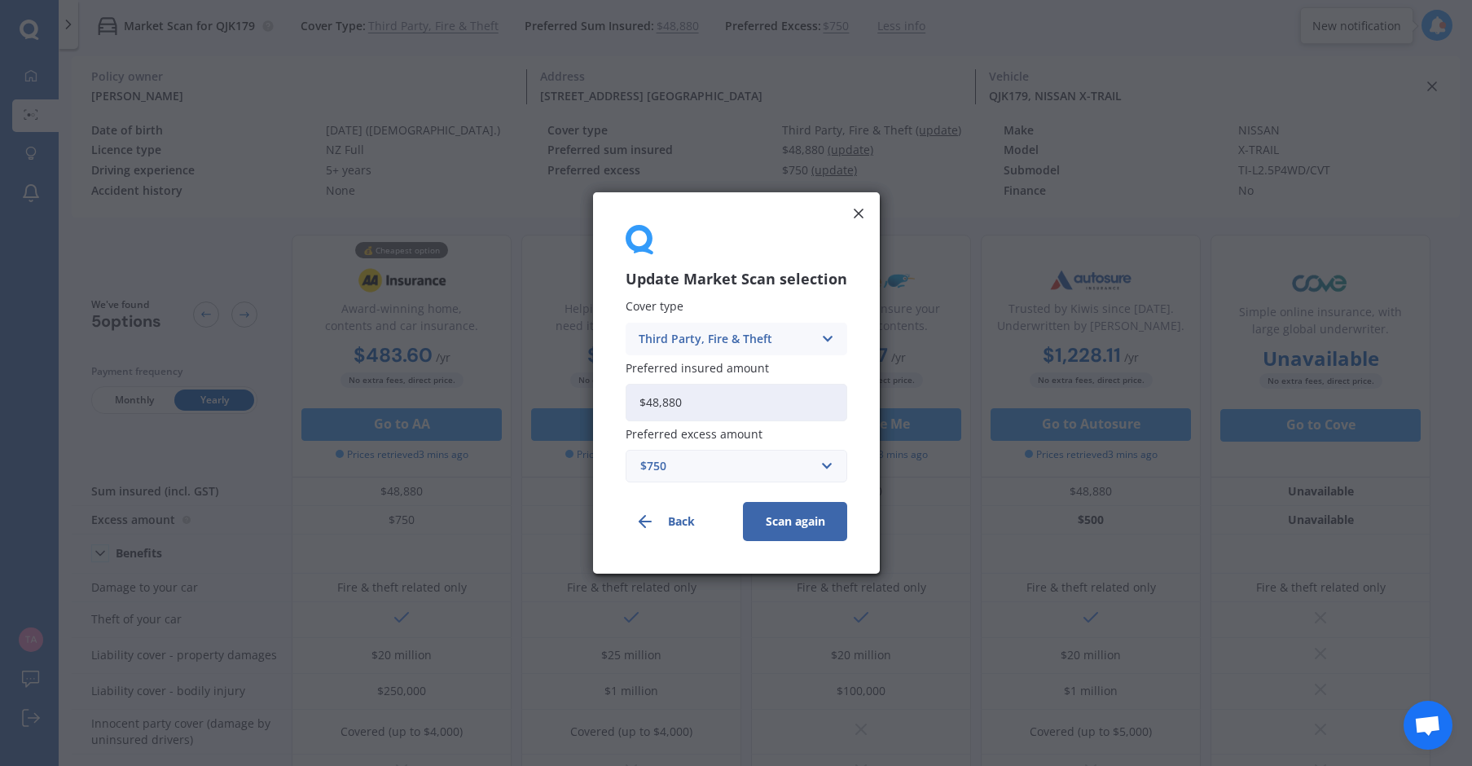
click at [822, 336] on icon at bounding box center [827, 339] width 14 height 18
click at [782, 368] on div "Comprehensive" at bounding box center [736, 370] width 220 height 29
click at [787, 519] on button "Scan again" at bounding box center [795, 521] width 104 height 39
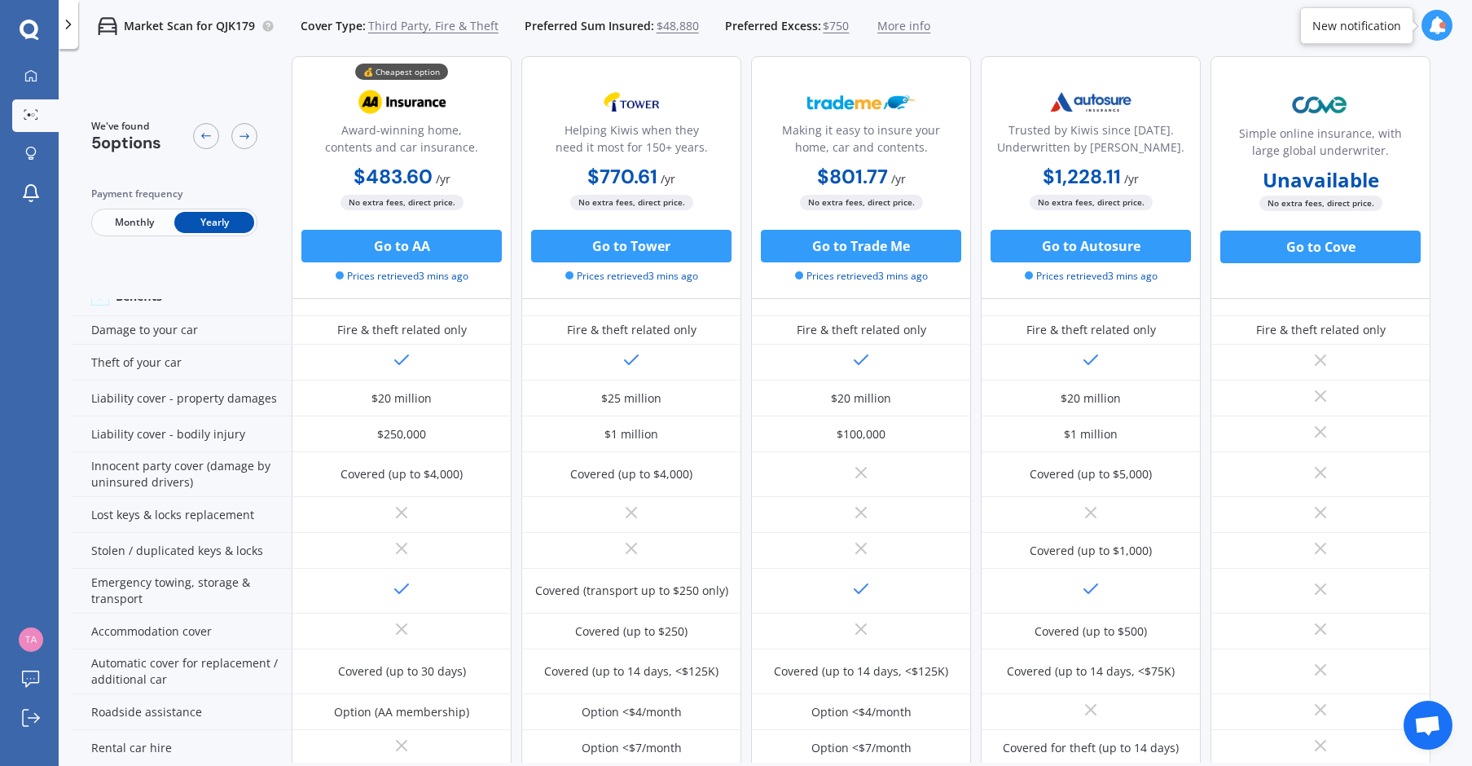
scroll to position [80, 0]
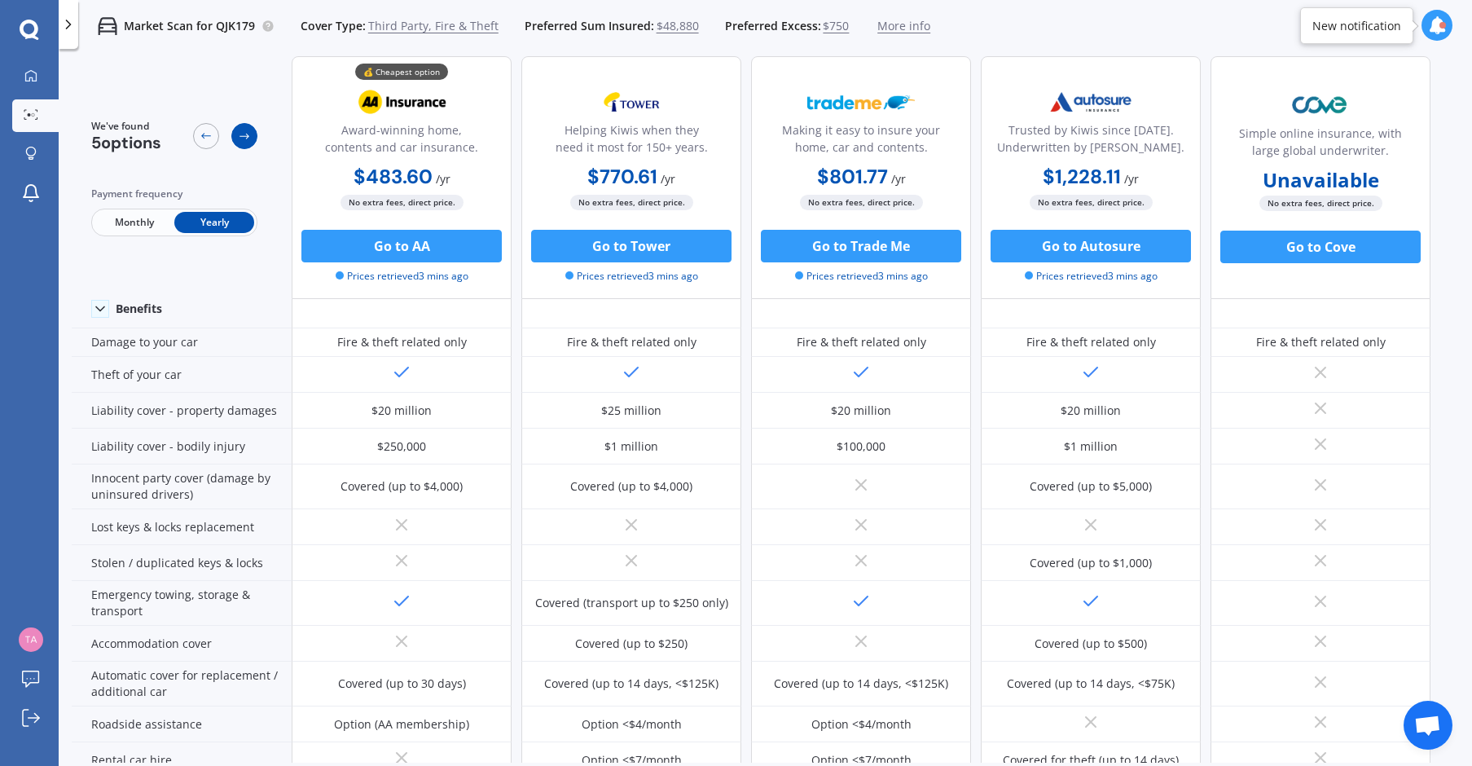
click at [244, 134] on icon at bounding box center [244, 136] width 13 height 13
click at [209, 132] on icon at bounding box center [206, 136] width 13 height 13
click at [207, 134] on icon at bounding box center [206, 136] width 13 height 13
click at [1385, 29] on div "New notification" at bounding box center [1356, 26] width 89 height 16
click at [401, 24] on span "Third Party, Fire & Theft" at bounding box center [433, 26] width 130 height 16
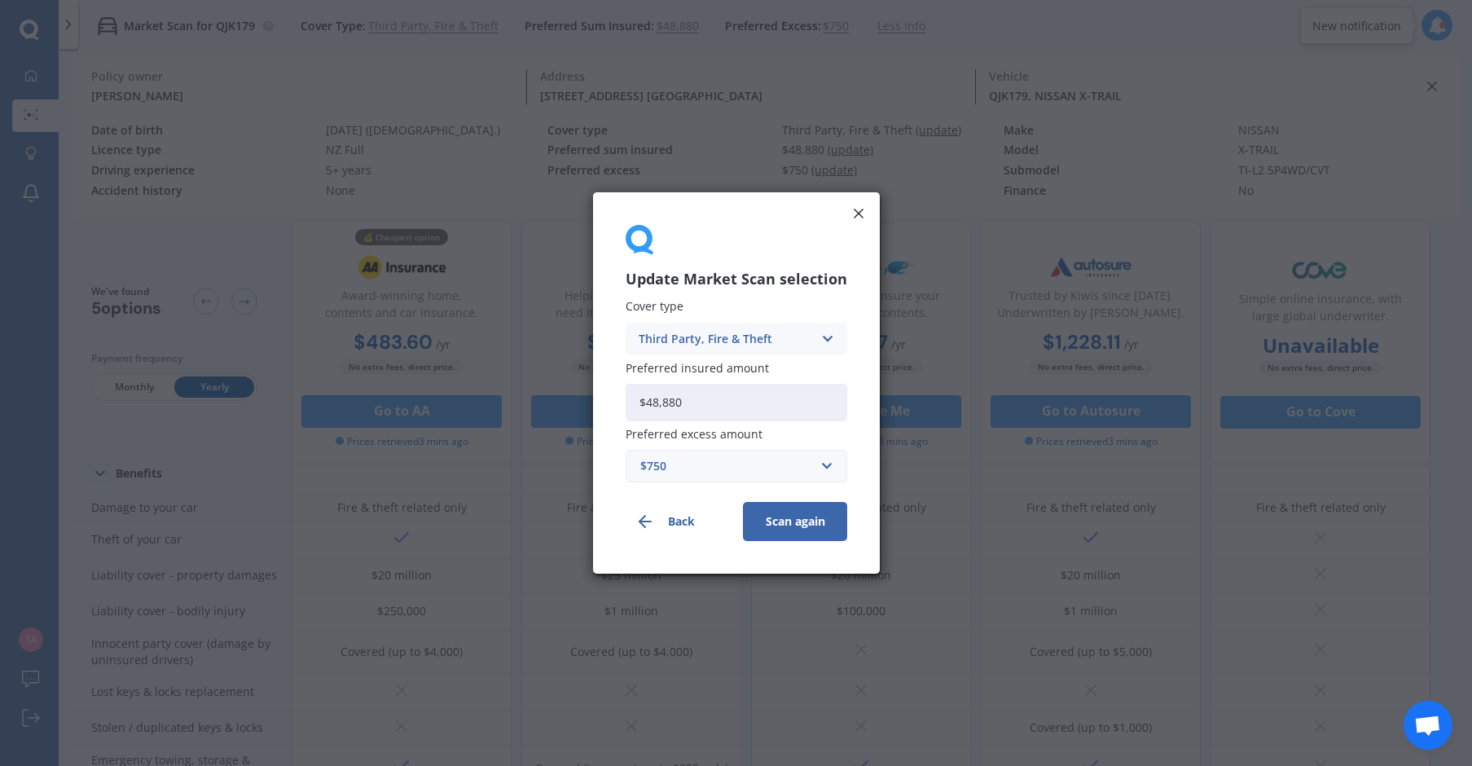
click at [821, 335] on icon at bounding box center [827, 339] width 14 height 18
click at [799, 371] on div "Comprehensive" at bounding box center [736, 370] width 220 height 29
click at [788, 515] on button "Scan again" at bounding box center [795, 521] width 104 height 39
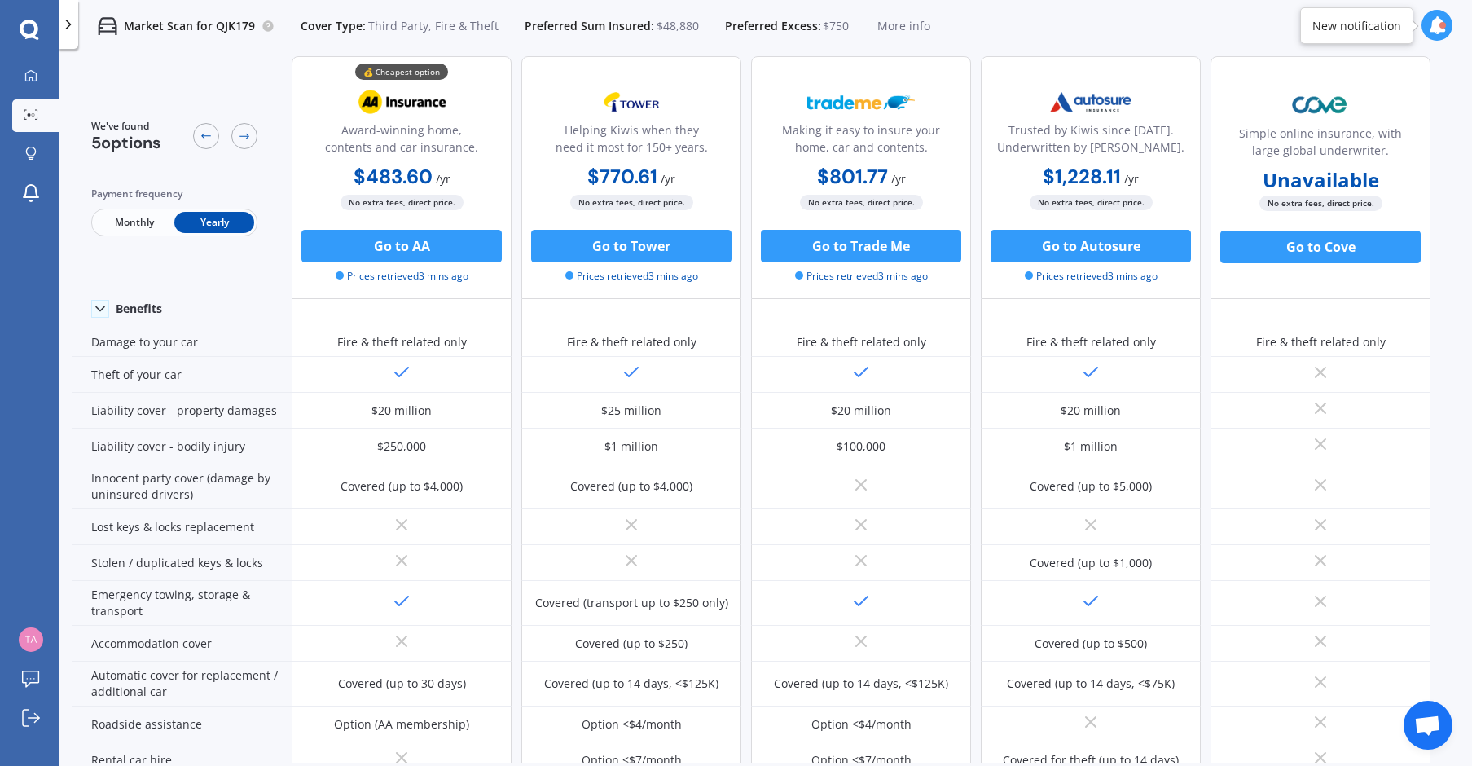
click at [68, 24] on icon at bounding box center [68, 24] width 16 height 16
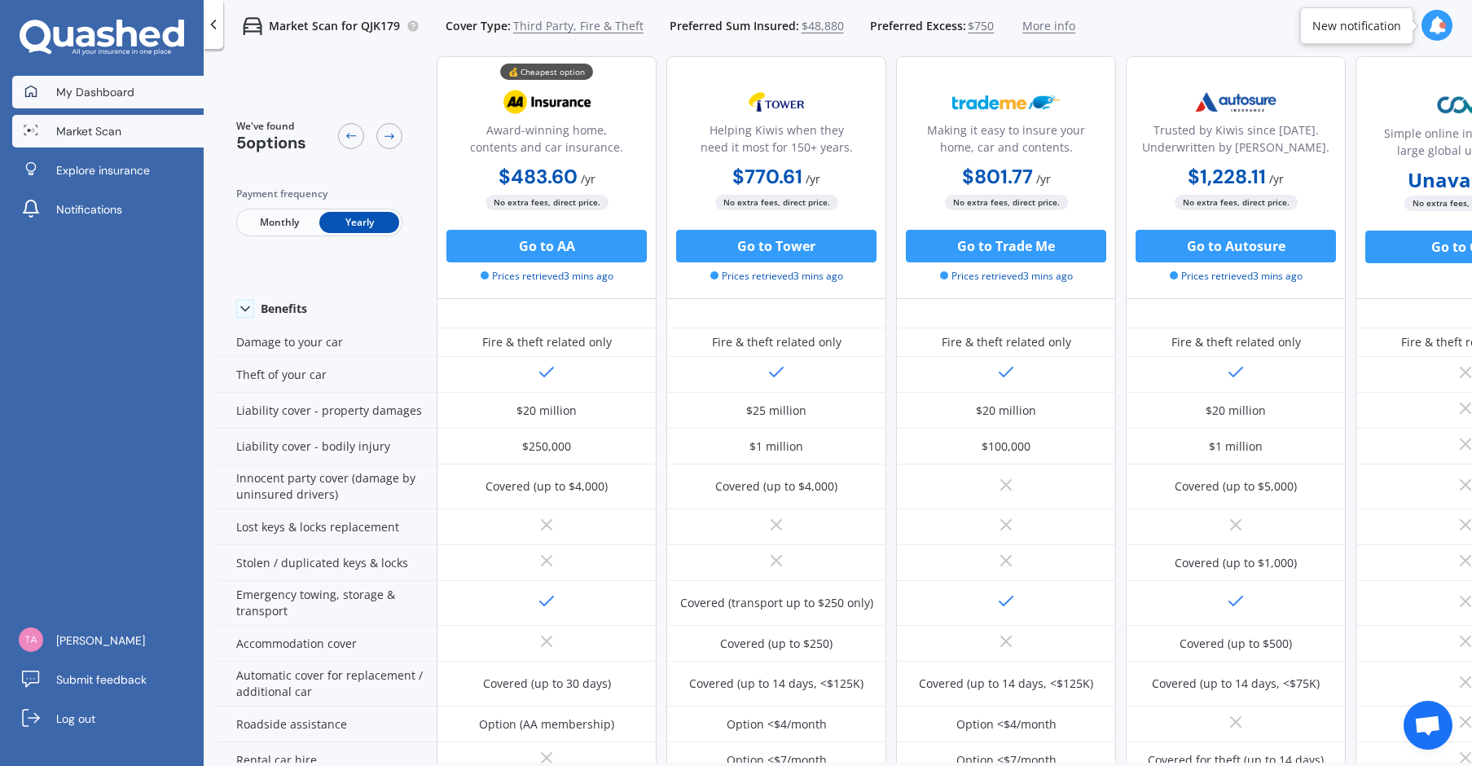
click at [94, 95] on span "My Dashboard" at bounding box center [95, 92] width 78 height 16
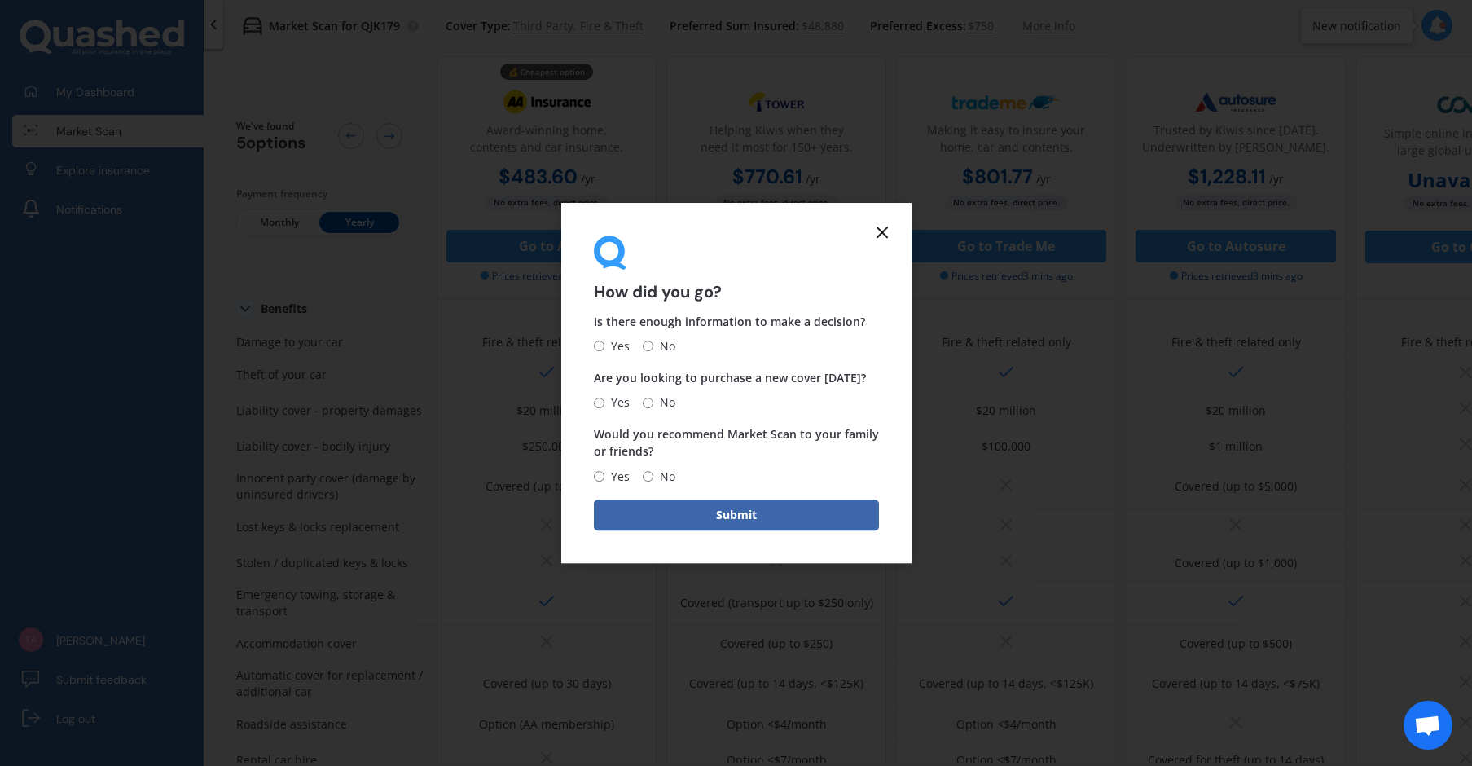
click at [645, 345] on input "No" at bounding box center [648, 346] width 11 height 11
radio input "true"
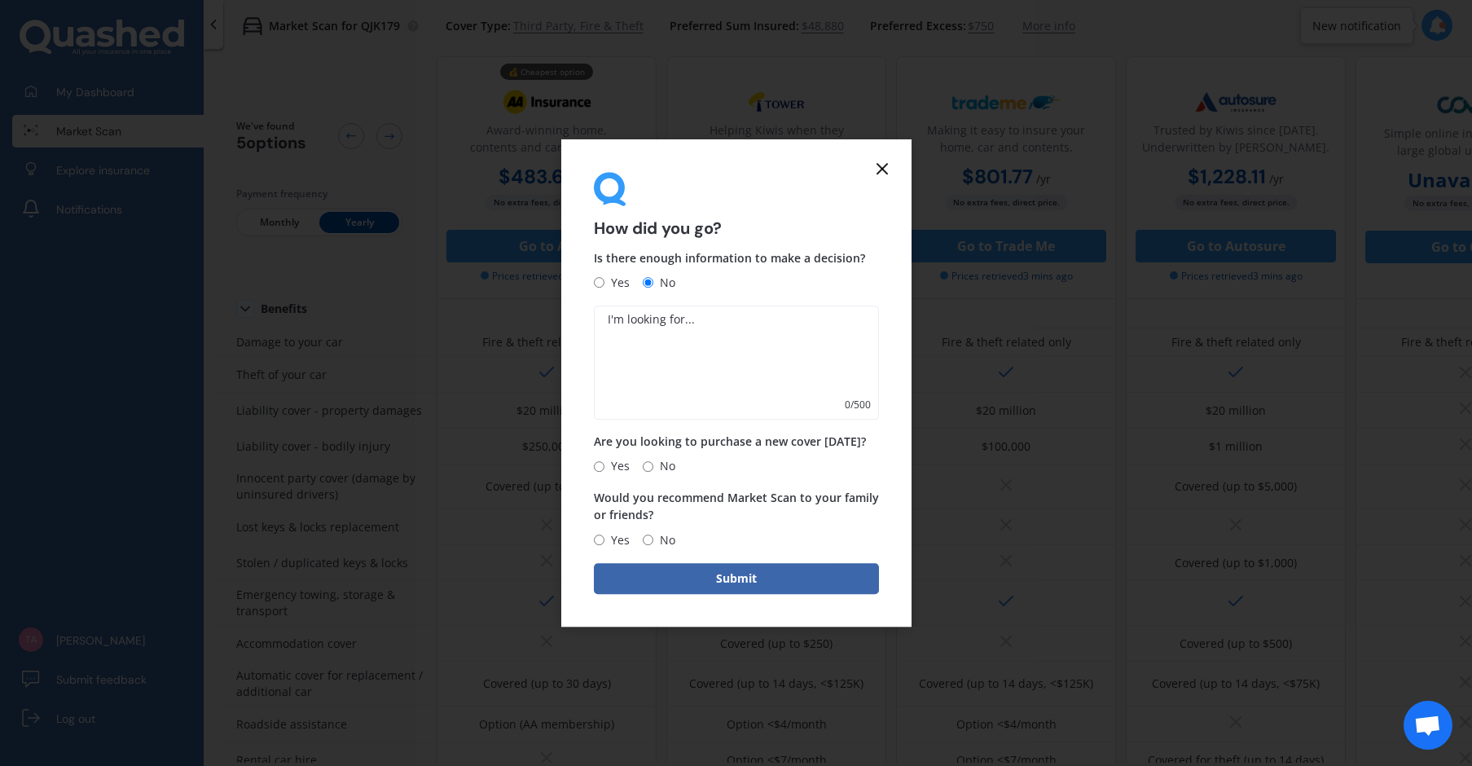
click at [723, 320] on textarea at bounding box center [736, 362] width 285 height 114
click at [883, 168] on line at bounding box center [882, 169] width 10 height 10
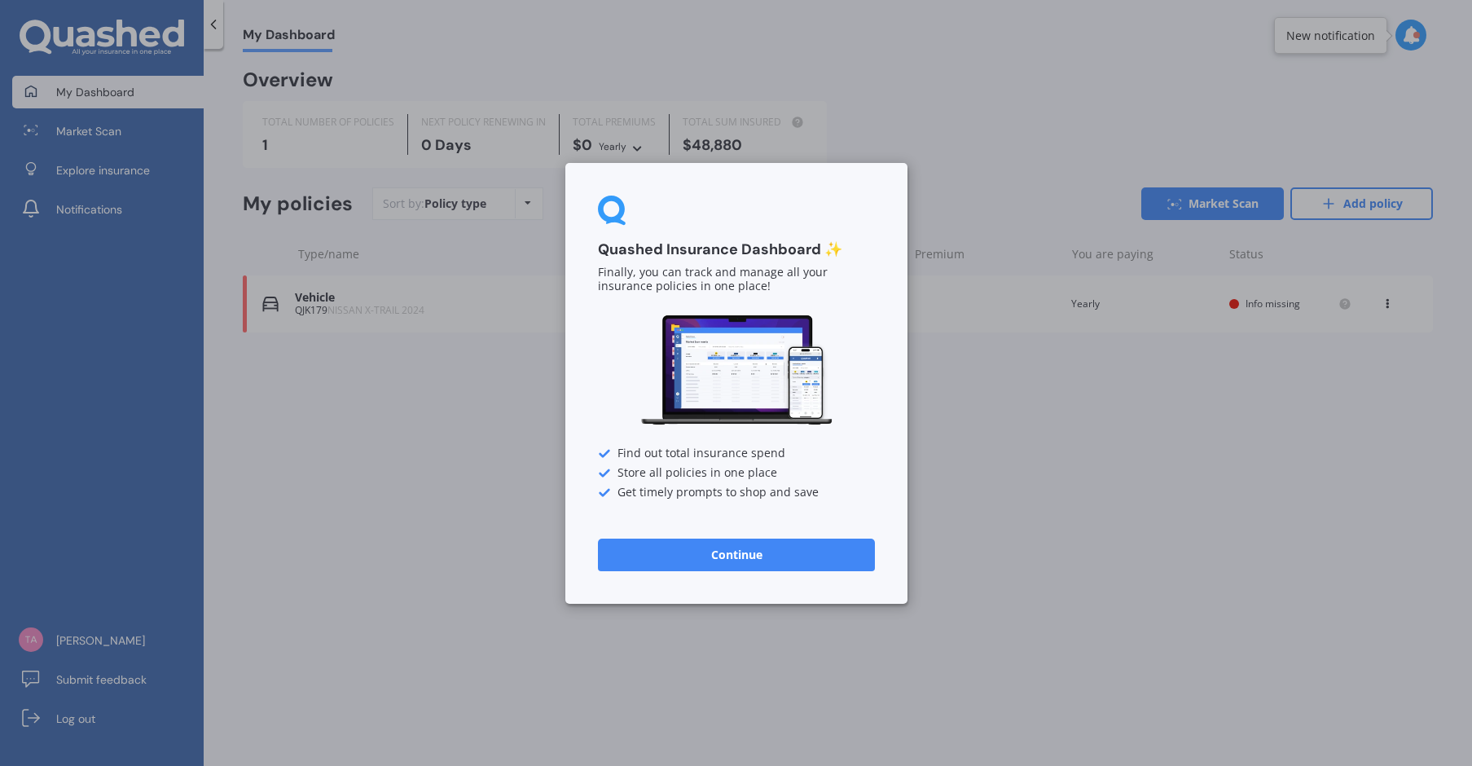
click at [981, 593] on div "Quashed Insurance Dashboard ✨ Finally, you can track and manage all your insura…" at bounding box center [736, 383] width 1472 height 766
click at [448, 305] on div "Quashed Insurance Dashboard ✨ Finally, you can track and manage all your insura…" at bounding box center [736, 383] width 1472 height 766
click at [701, 555] on button "Continue" at bounding box center [736, 554] width 277 height 33
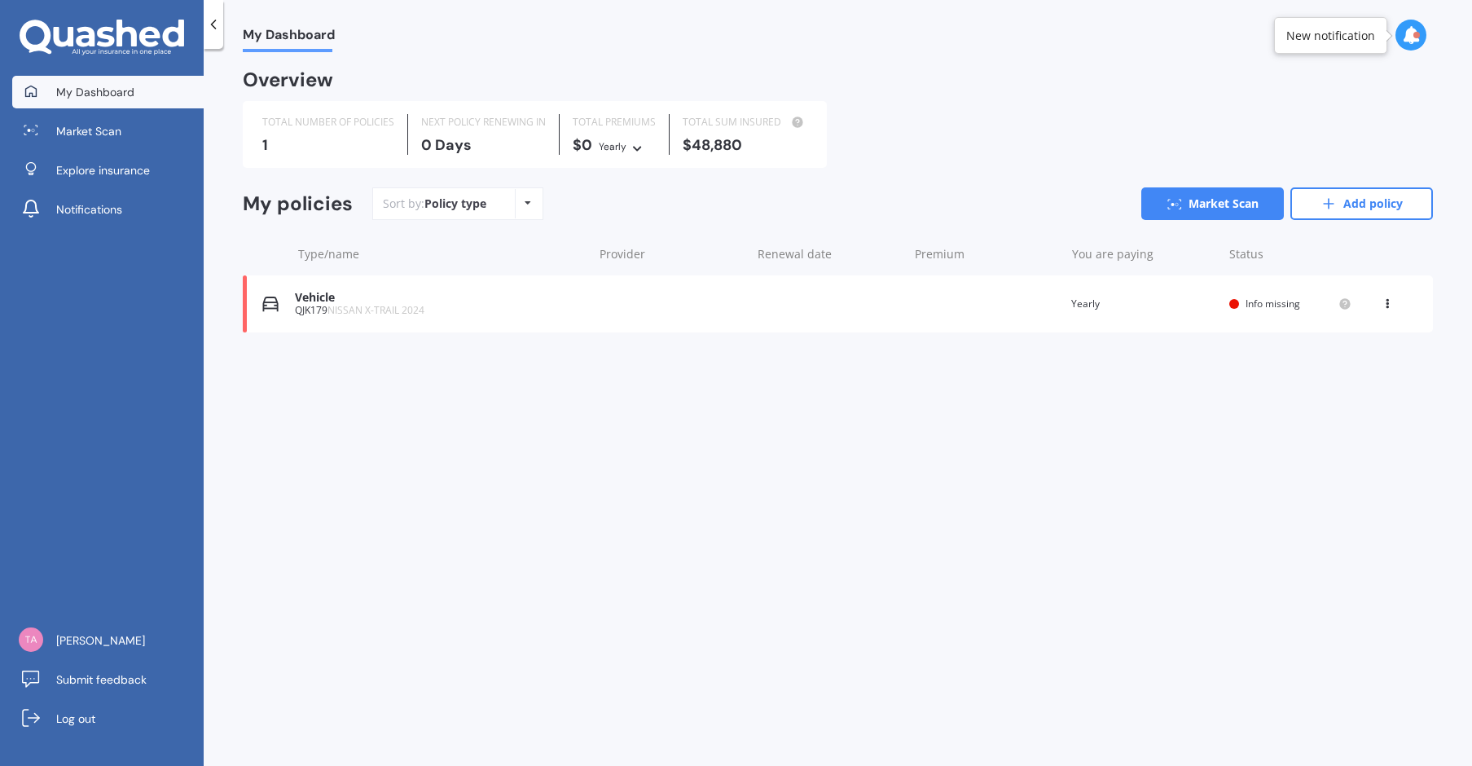
click at [525, 198] on icon at bounding box center [528, 203] width 7 height 10
click at [673, 494] on div "My Dashboard Overview TOTAL NUMBER OF POLICIES 1 NEXT POLICY RENEWING [DATE] TO…" at bounding box center [838, 410] width 1268 height 717
click at [1276, 298] on span "Info missing" at bounding box center [1272, 303] width 55 height 14
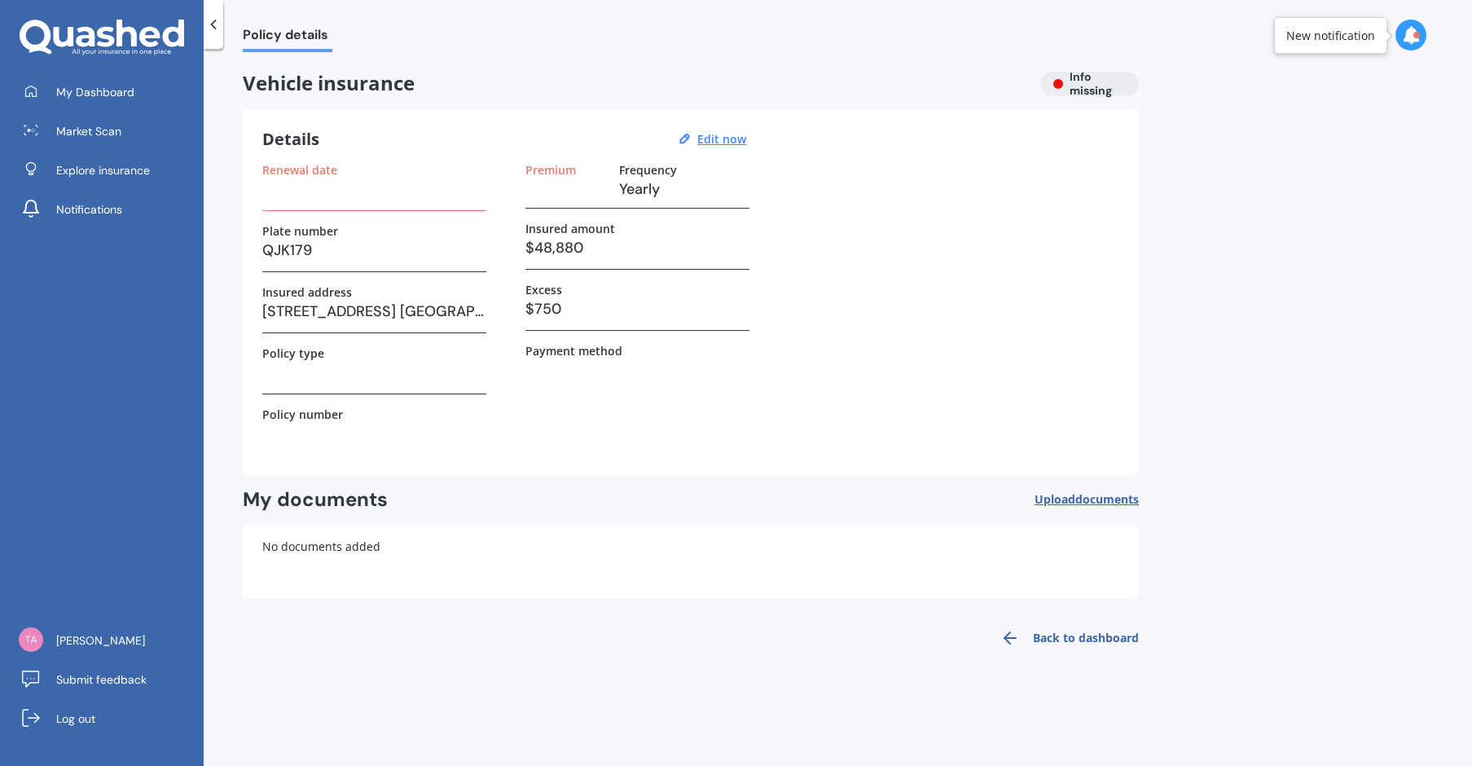
click at [327, 357] on div "Policy type" at bounding box center [374, 353] width 224 height 14
click at [376, 367] on h3 at bounding box center [374, 372] width 224 height 24
click at [373, 417] on div "Policy number" at bounding box center [374, 414] width 224 height 14
click at [102, 31] on icon at bounding box center [106, 37] width 18 height 20
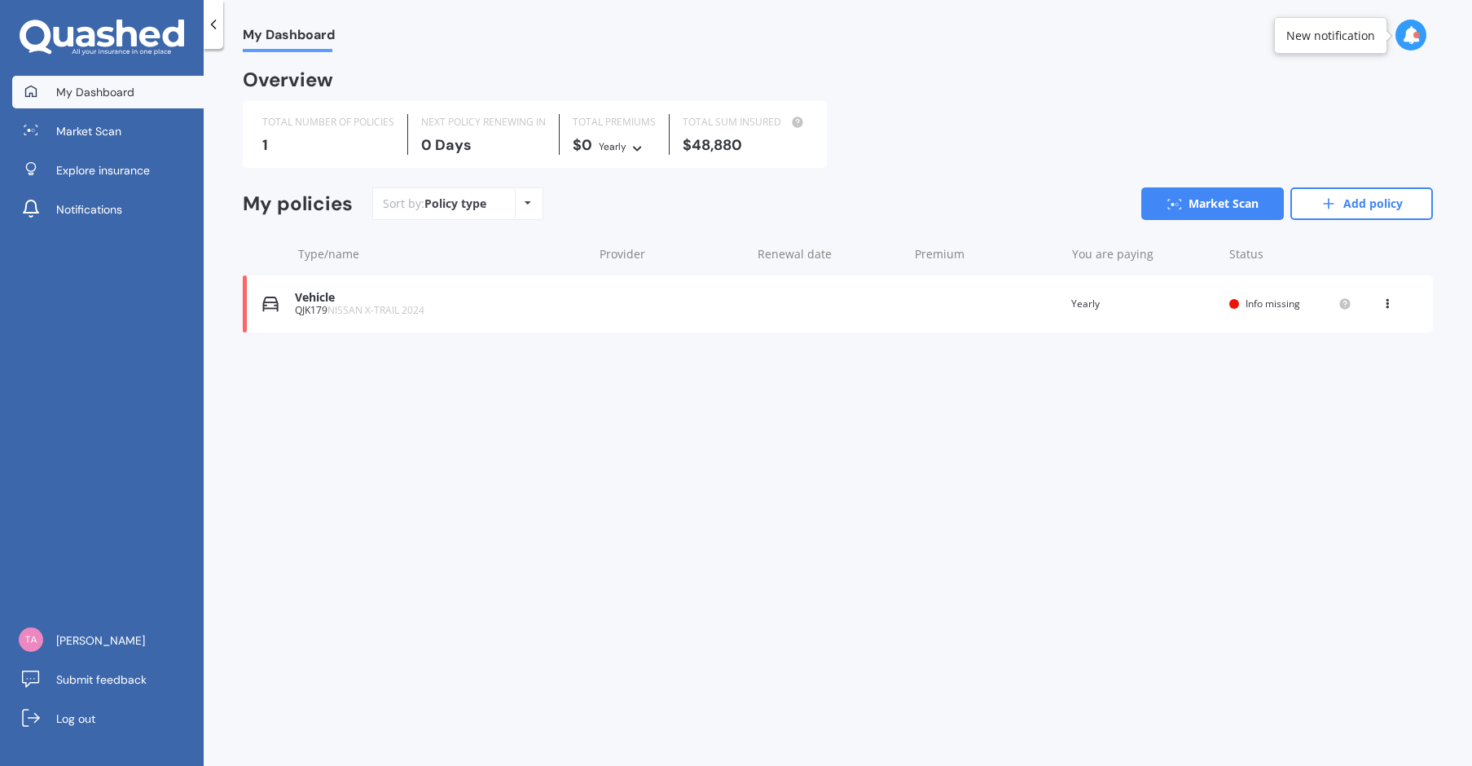
click at [525, 198] on icon at bounding box center [528, 203] width 7 height 10
click at [217, 24] on icon at bounding box center [213, 24] width 16 height 16
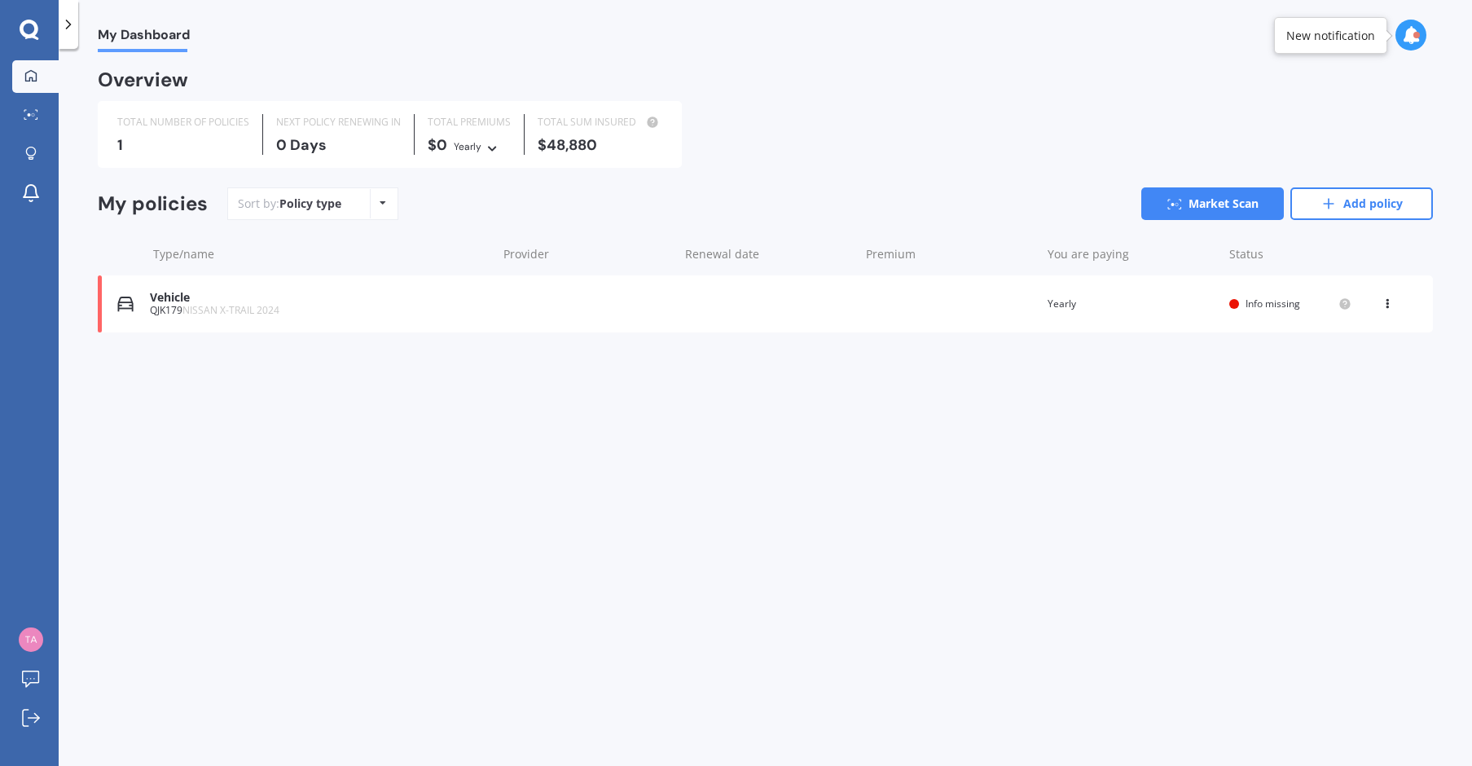
click at [68, 23] on icon at bounding box center [68, 24] width 16 height 16
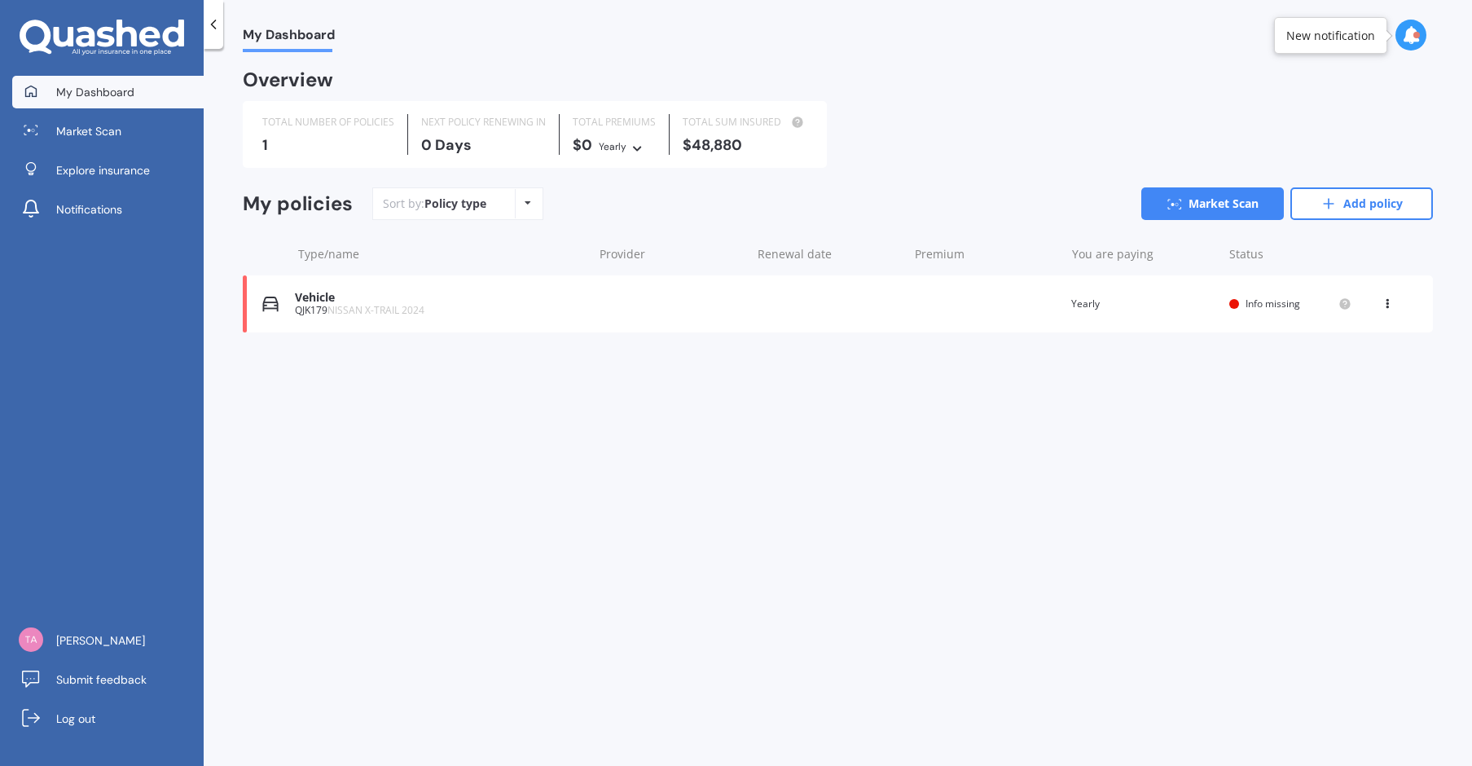
click at [80, 33] on icon at bounding box center [102, 38] width 165 height 37
click at [91, 128] on span "Market Scan" at bounding box center [88, 131] width 65 height 16
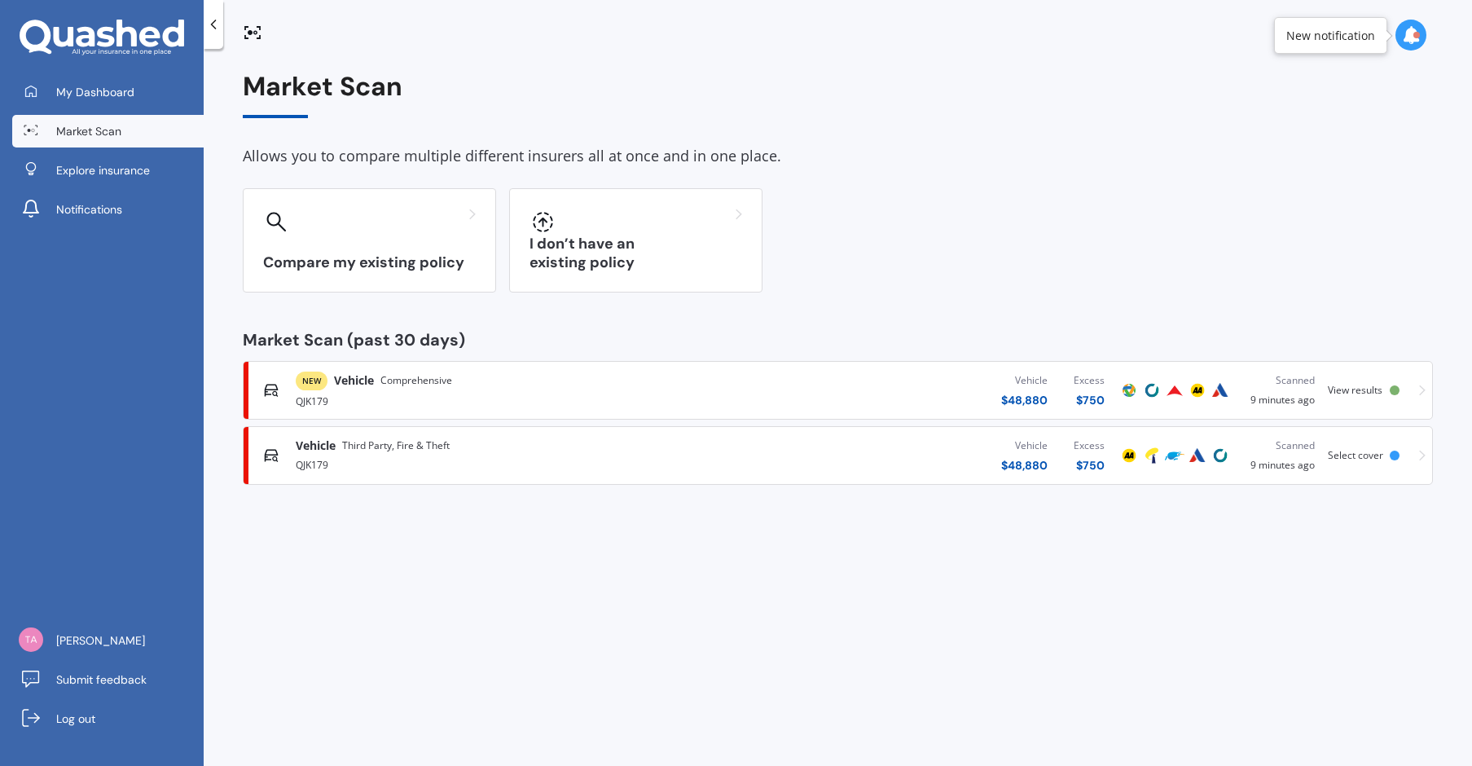
click at [1398, 388] on div at bounding box center [1395, 390] width 10 height 10
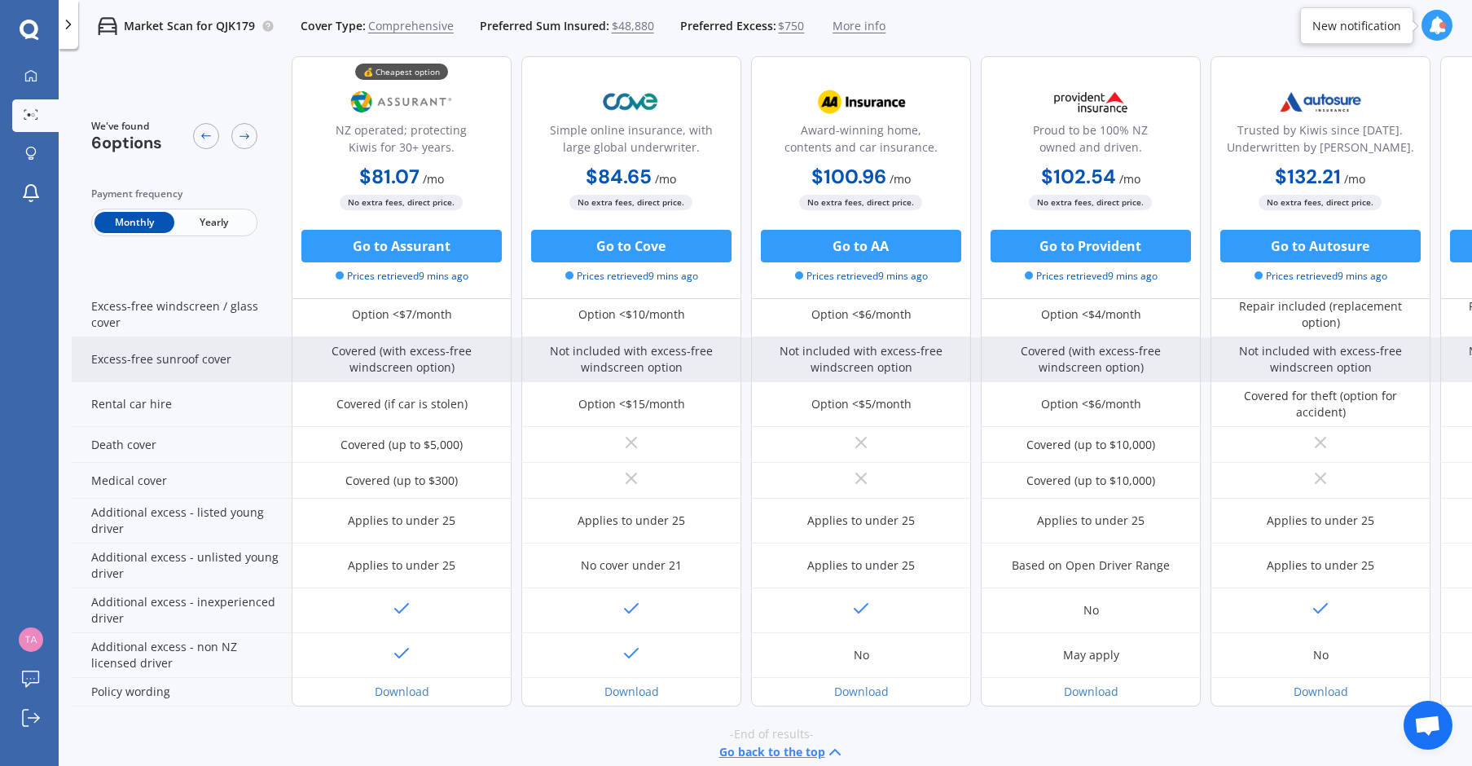
scroll to position [607, 0]
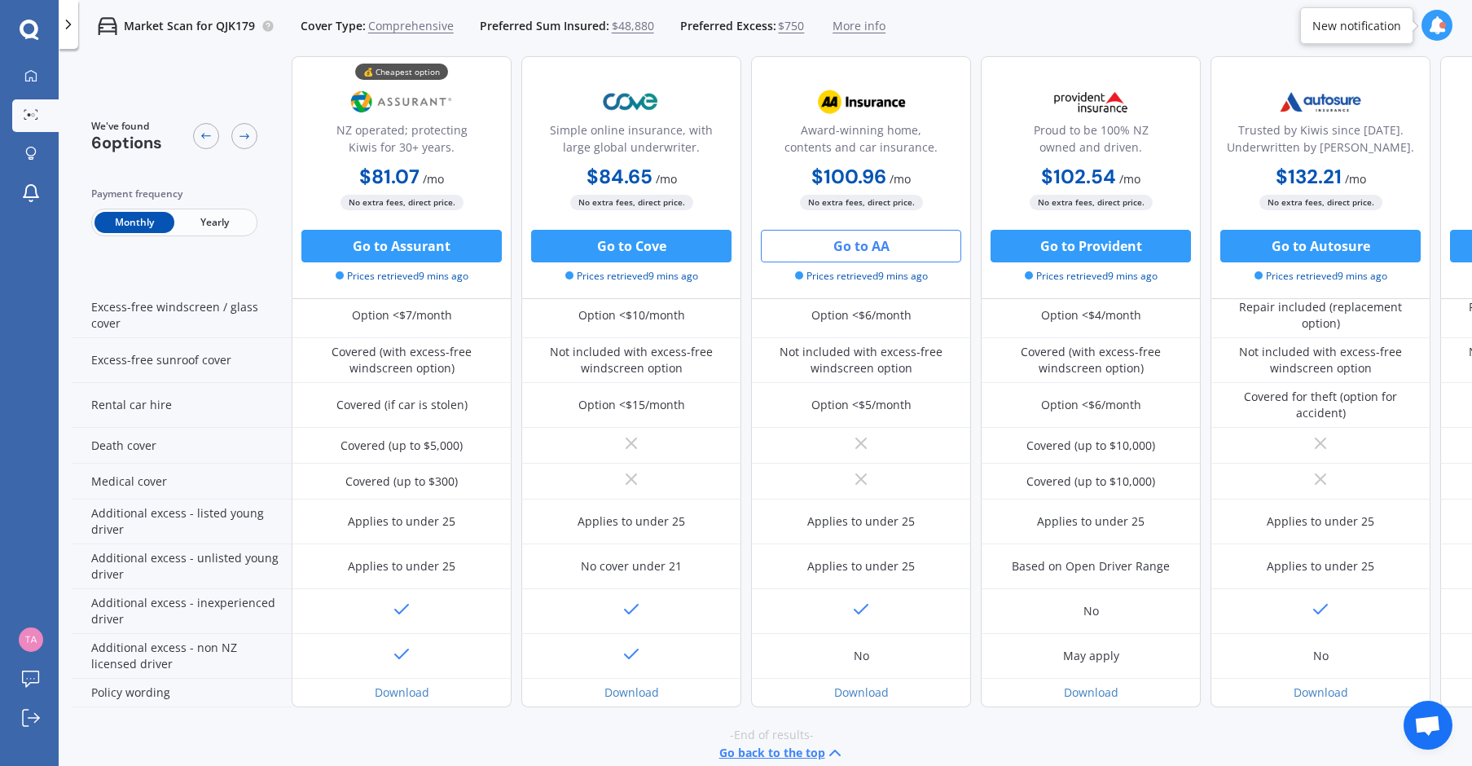
click at [879, 244] on button "Go to AA" at bounding box center [861, 246] width 200 height 33
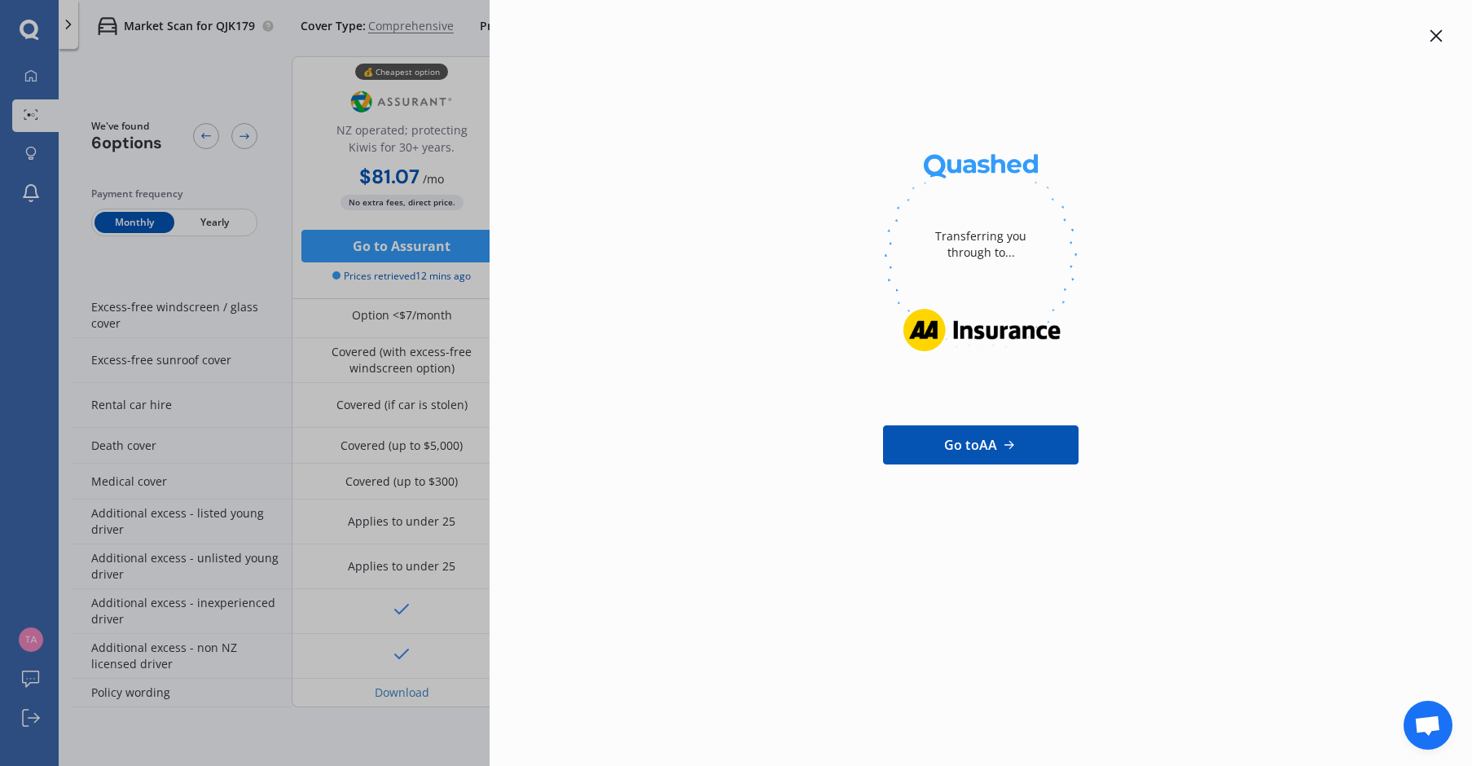
click at [973, 438] on span "Go to AA" at bounding box center [970, 445] width 53 height 20
